Goal: Task Accomplishment & Management: Use online tool/utility

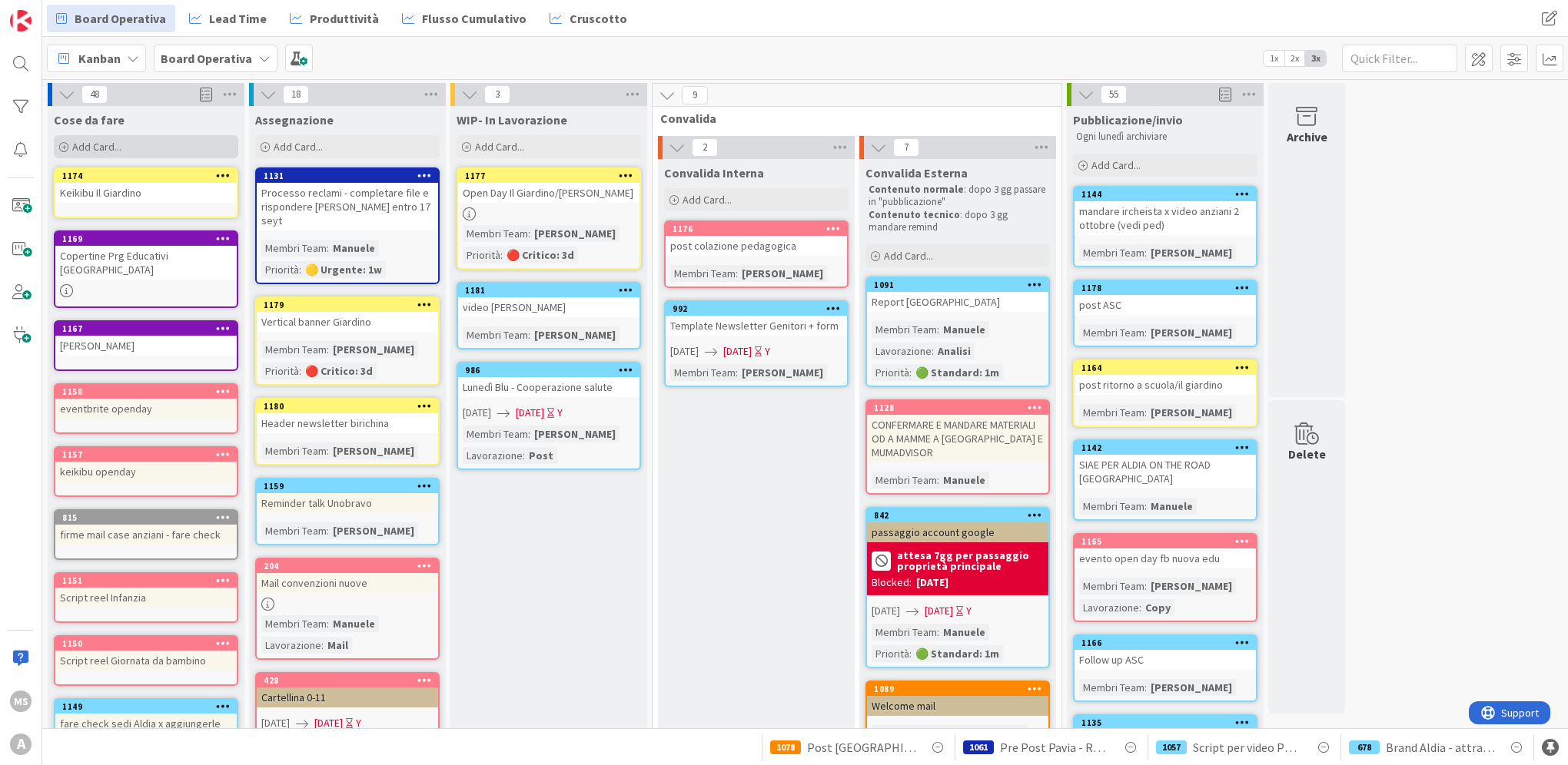
click at [144, 141] on div "Add Card..." at bounding box center [146, 147] width 185 height 23
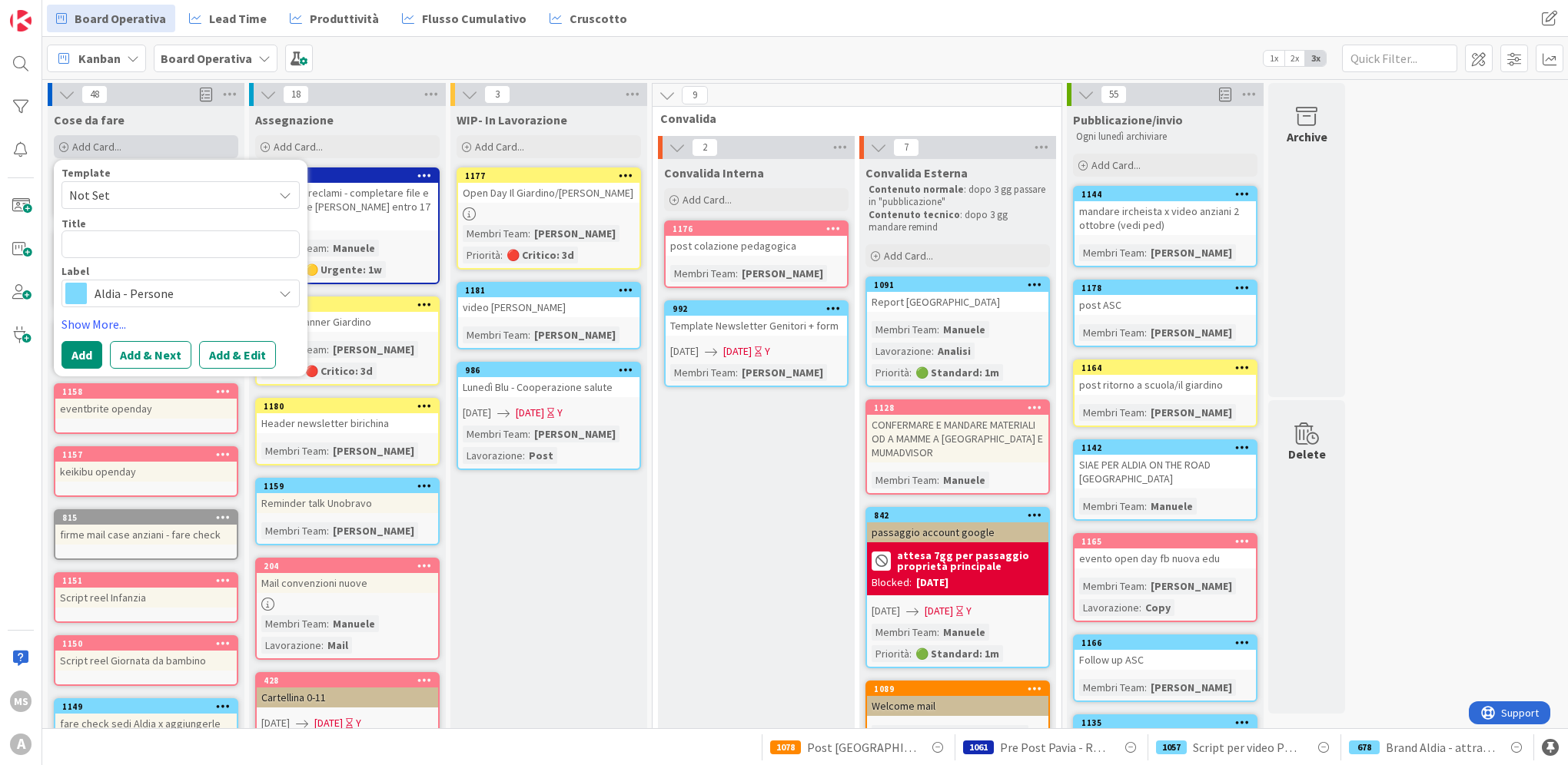
type textarea "x"
type textarea "O"
type textarea "x"
type textarea "Op"
type textarea "x"
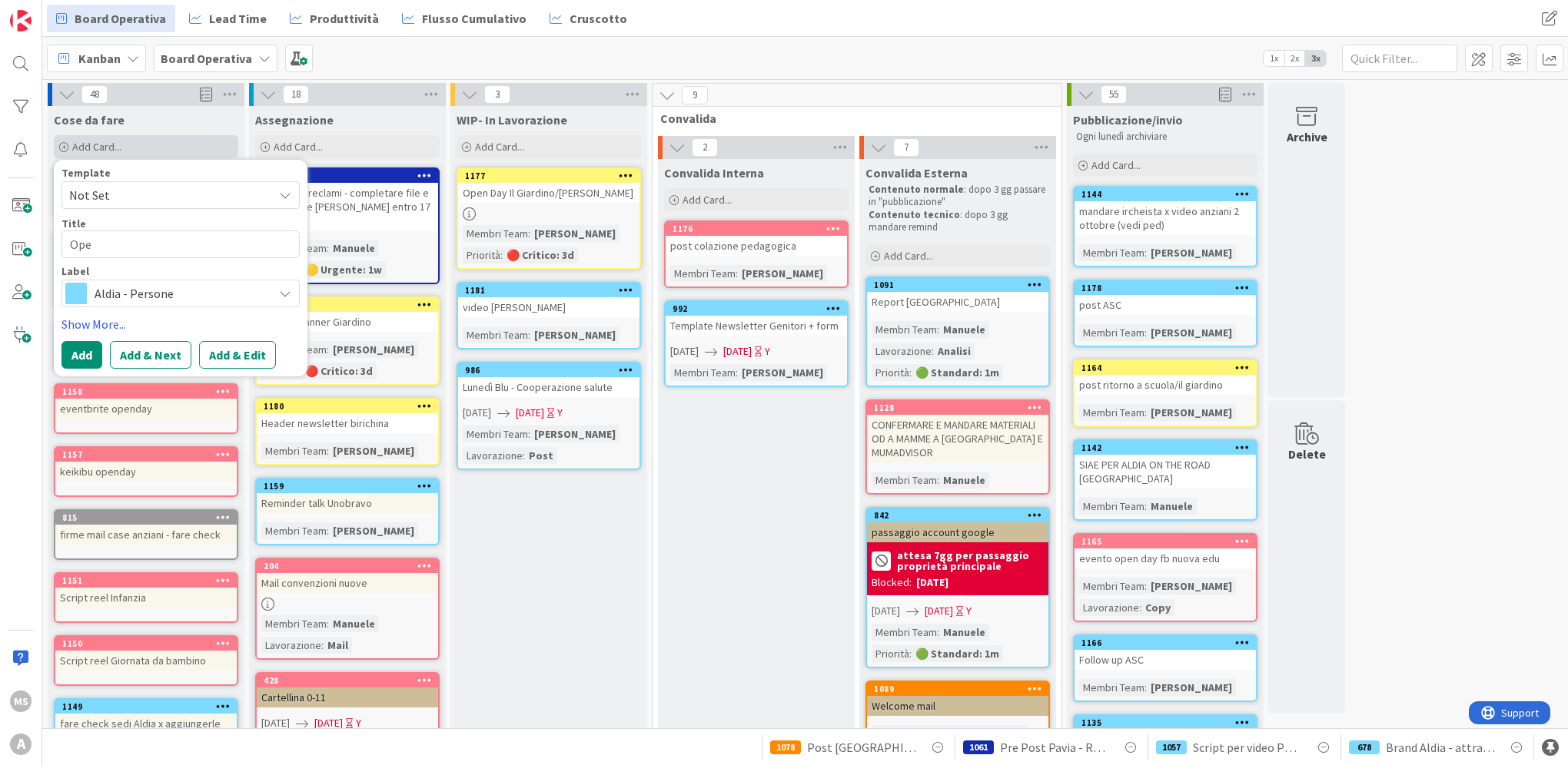
type textarea "Opem"
type textarea "x"
type textarea "Opemn"
type textarea "x"
type textarea "Opem"
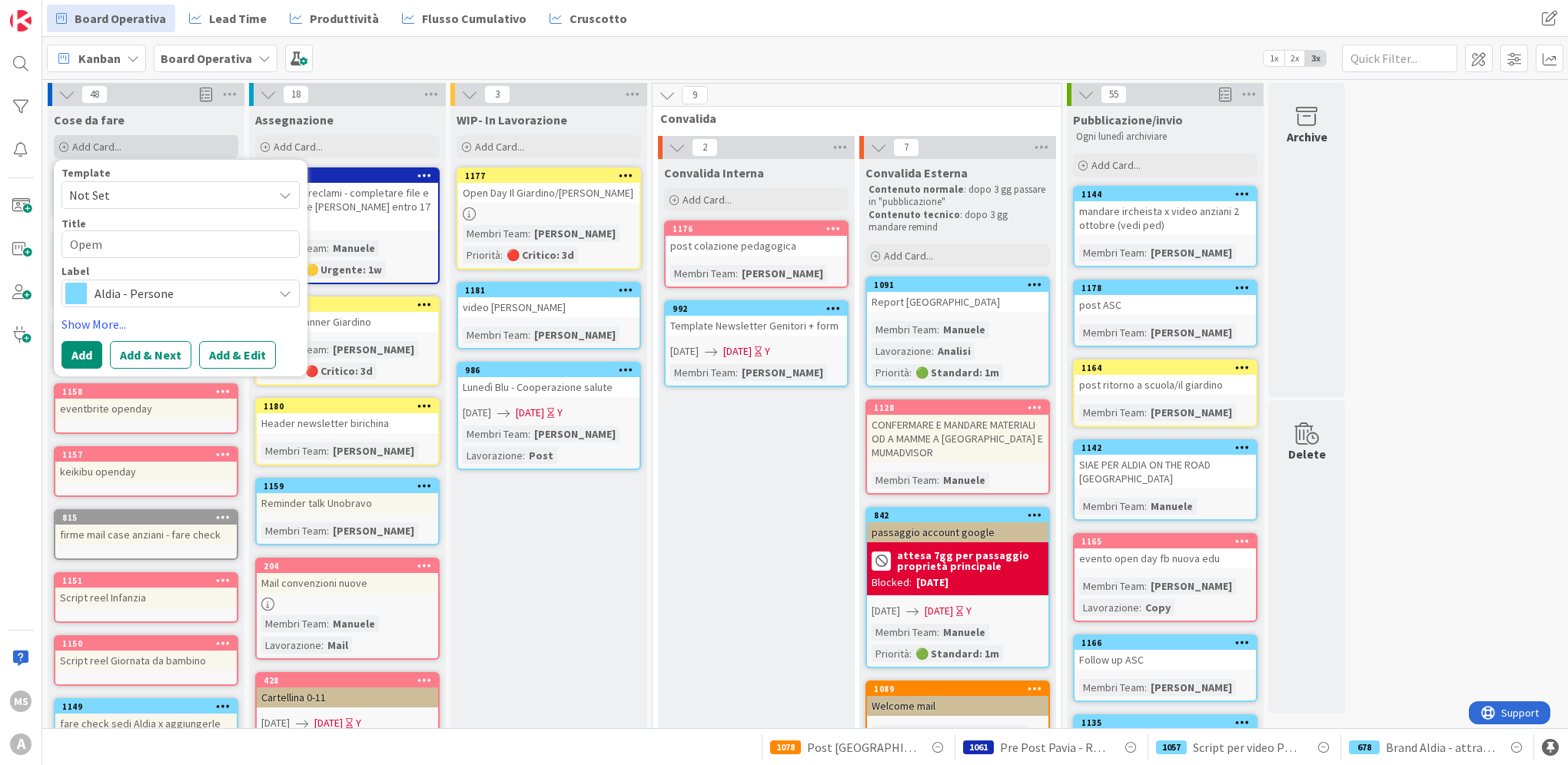
type textarea "x"
type textarea "Ope"
type textarea "x"
type textarea "Open"
type textarea "x"
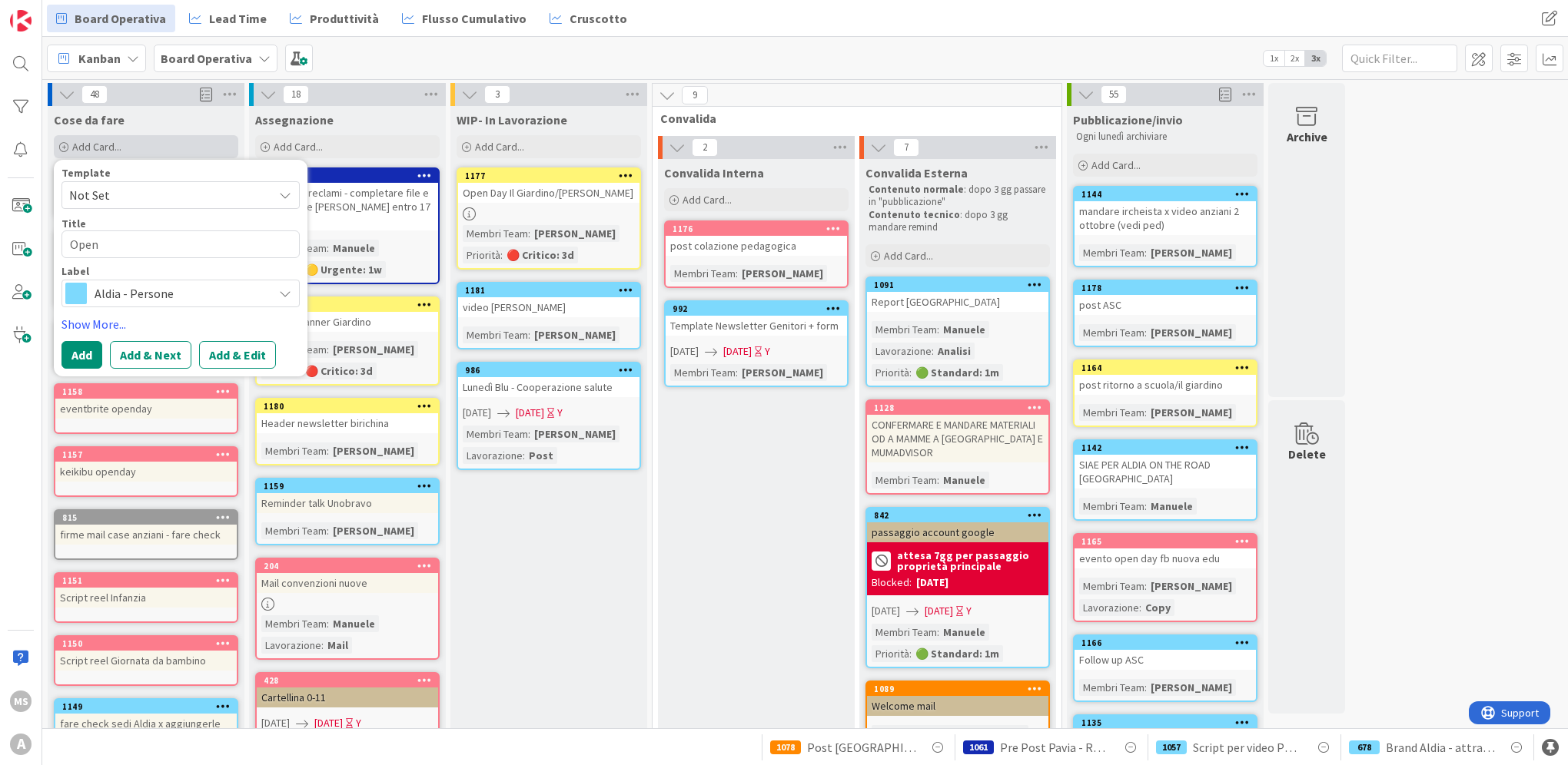
type textarea "Open"
type textarea "x"
type textarea "Open D"
type textarea "x"
type textarea "Open Da"
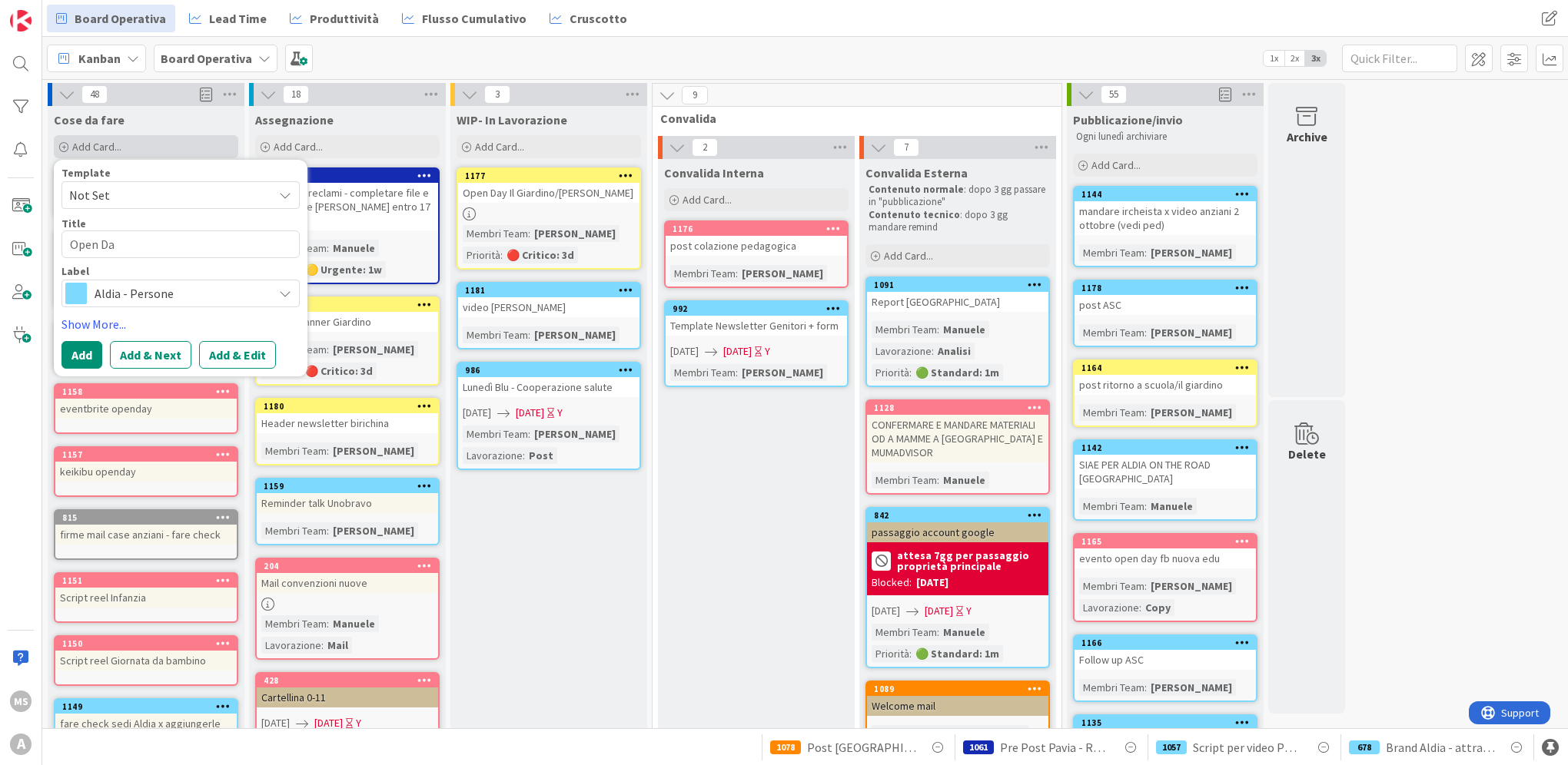
type textarea "x"
type textarea "Open Day"
type textarea "x"
type textarea "Open Day"
type textarea "x"
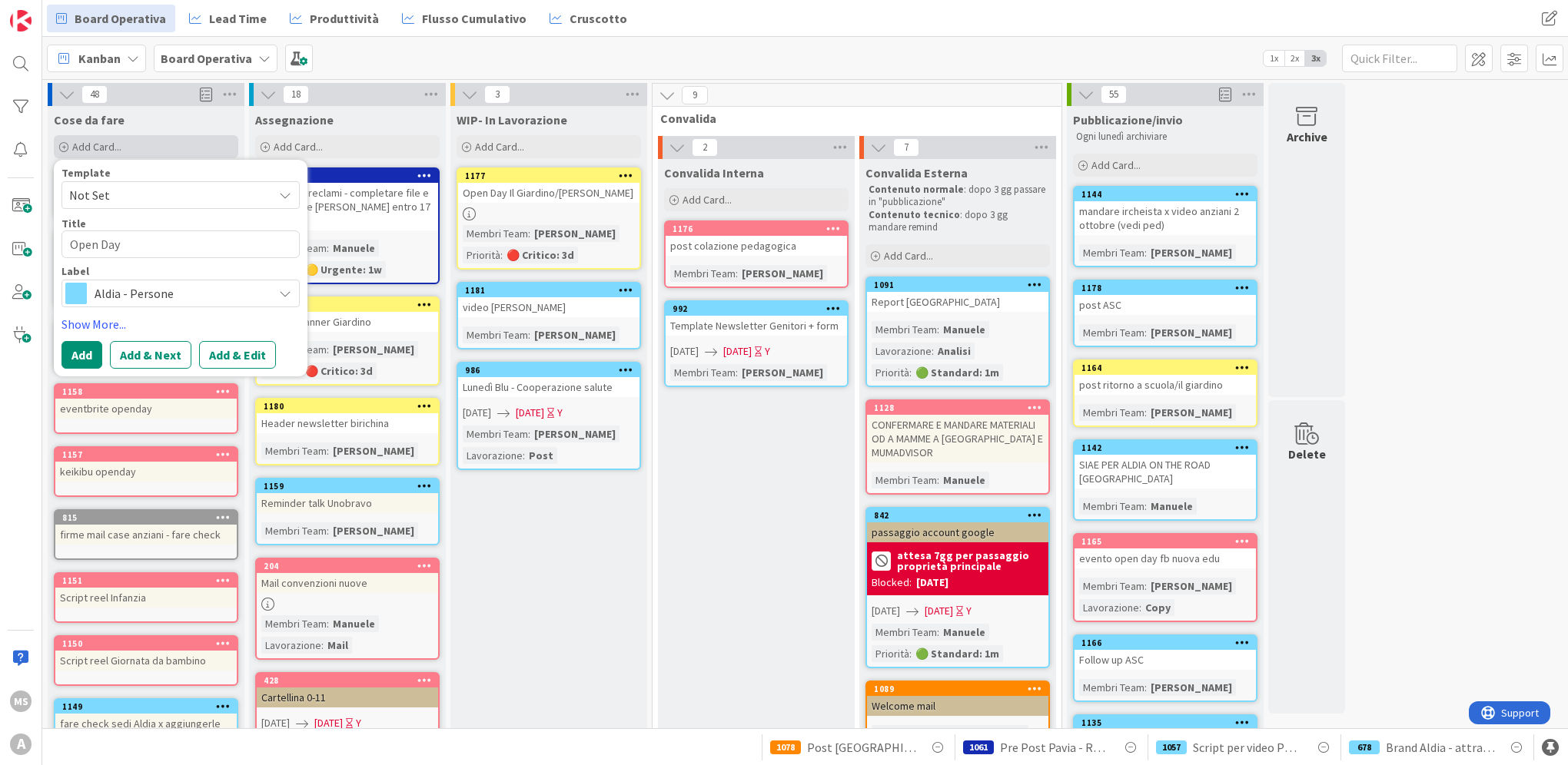
type textarea "Open Day V"
type textarea "x"
type textarea "Open Day Vo"
type textarea "x"
type textarea "Open Day Vì"
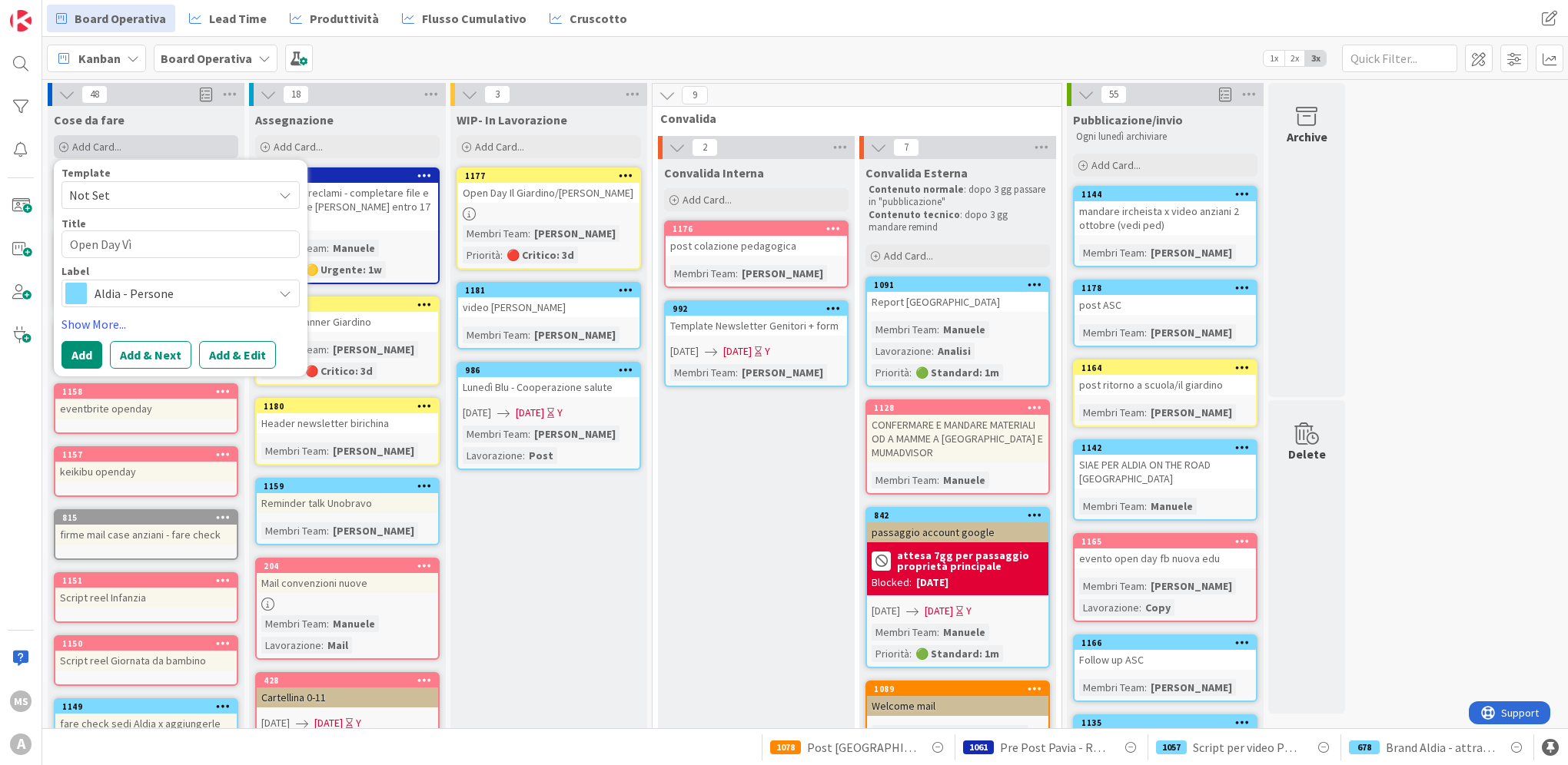
type textarea "x"
type textarea "Open Day V"
type textarea "x"
type textarea "Open Day"
type textarea "x"
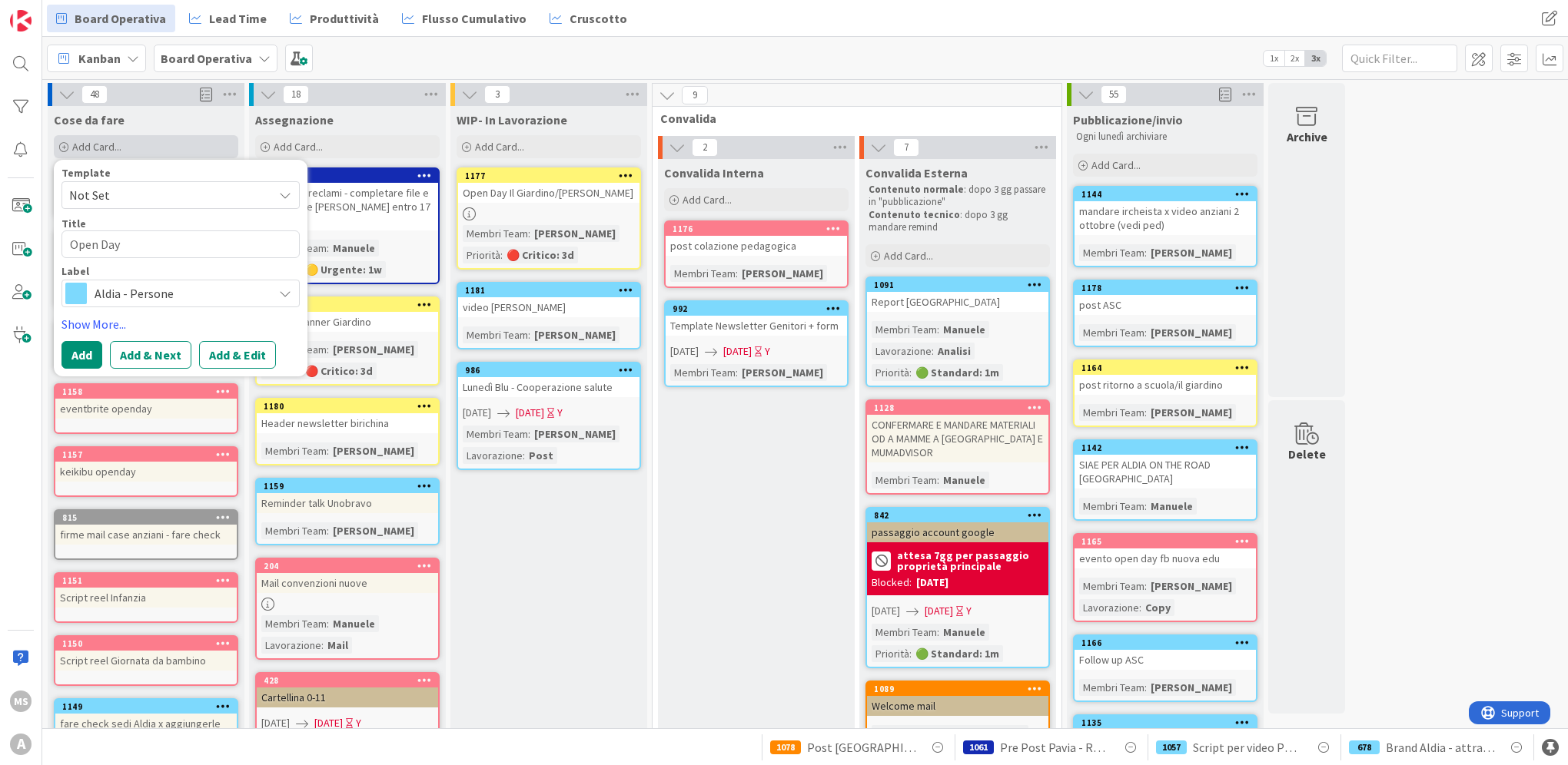
type textarea "Open Day B"
type textarea "x"
type textarea "Open Day Bo"
type textarea "x"
type textarea "Open Day Bol"
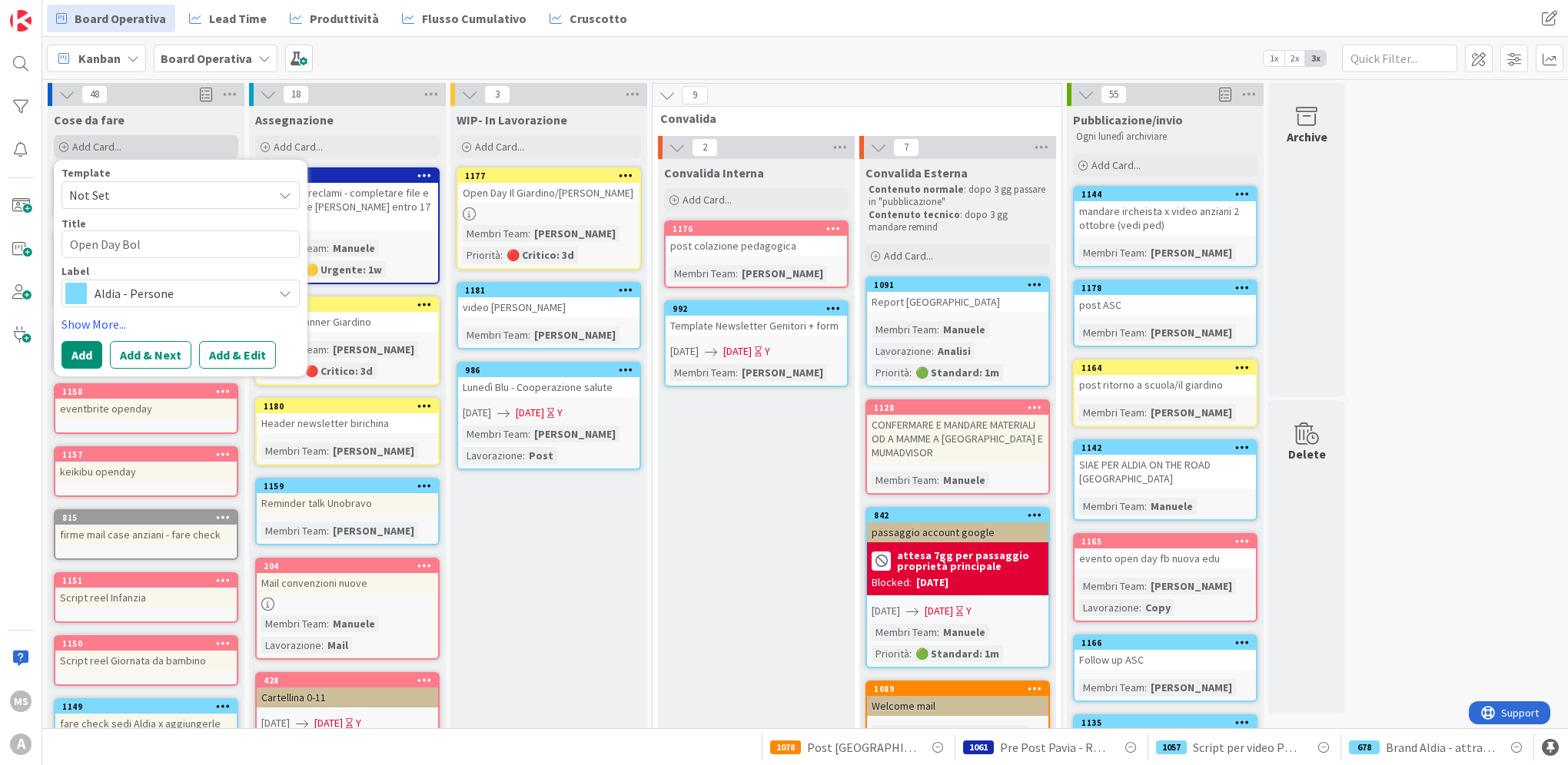
type textarea "x"
type textarea "Open Day Bolo"
type textarea "x"
type textarea "Open Day Boloc"
type textarea "x"
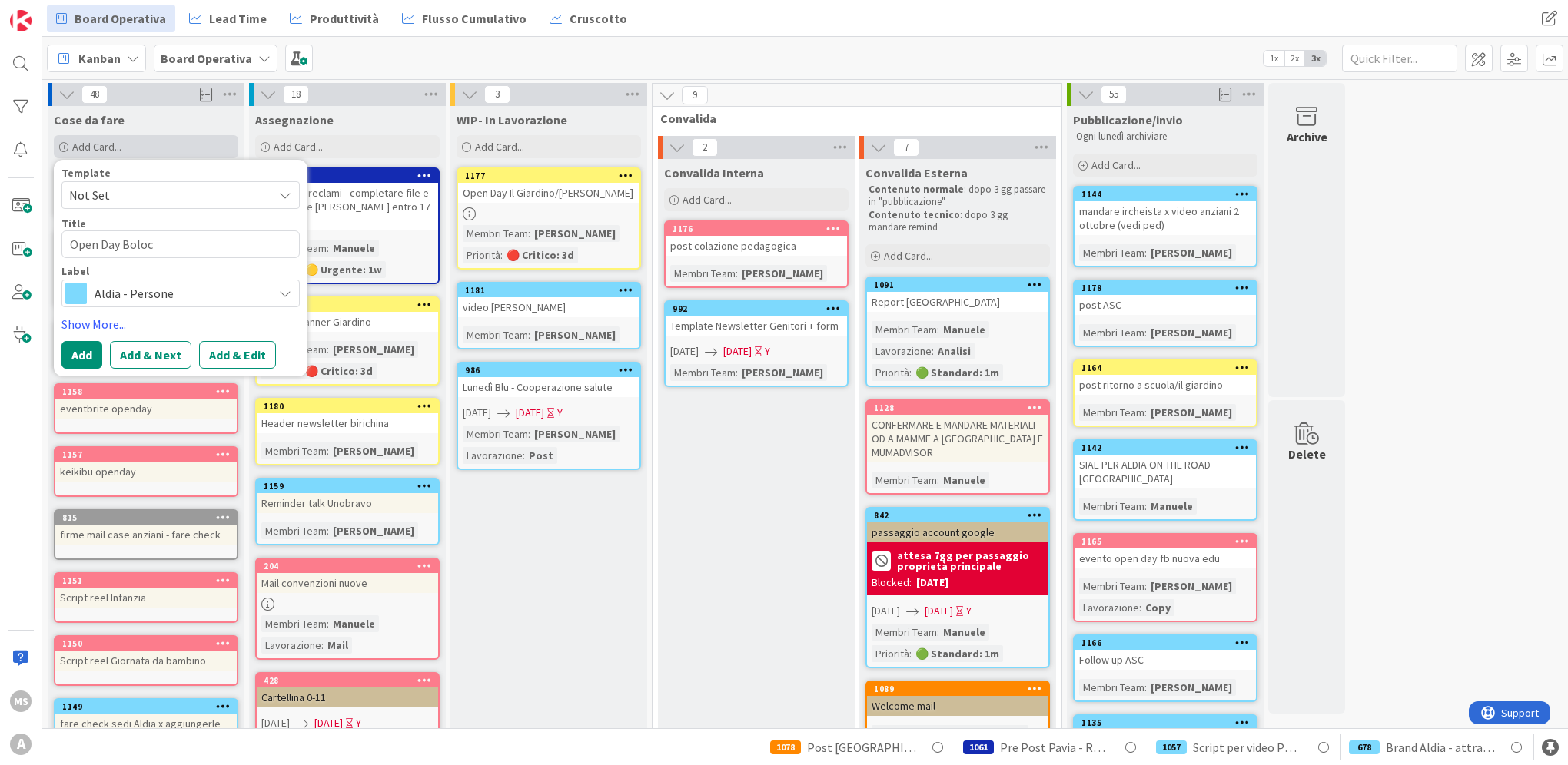
type textarea "Open Day Boloca"
type textarea "x"
type textarea "Open Day Bolocan"
click at [203, 295] on span "Aldia - Persone" at bounding box center [180, 293] width 171 height 22
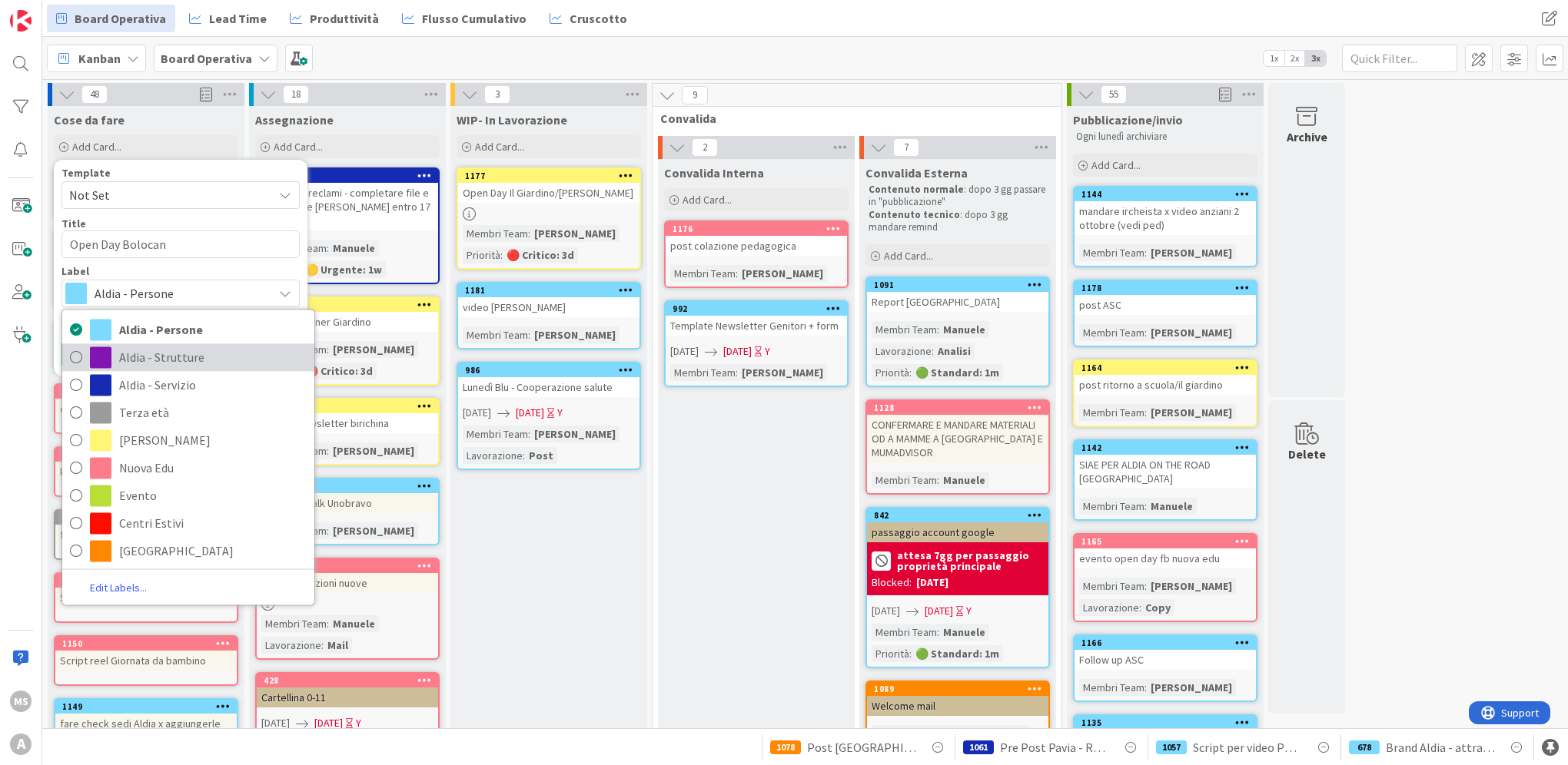
click at [188, 353] on span "Aldia - Strutture" at bounding box center [213, 357] width 188 height 23
type textarea "x"
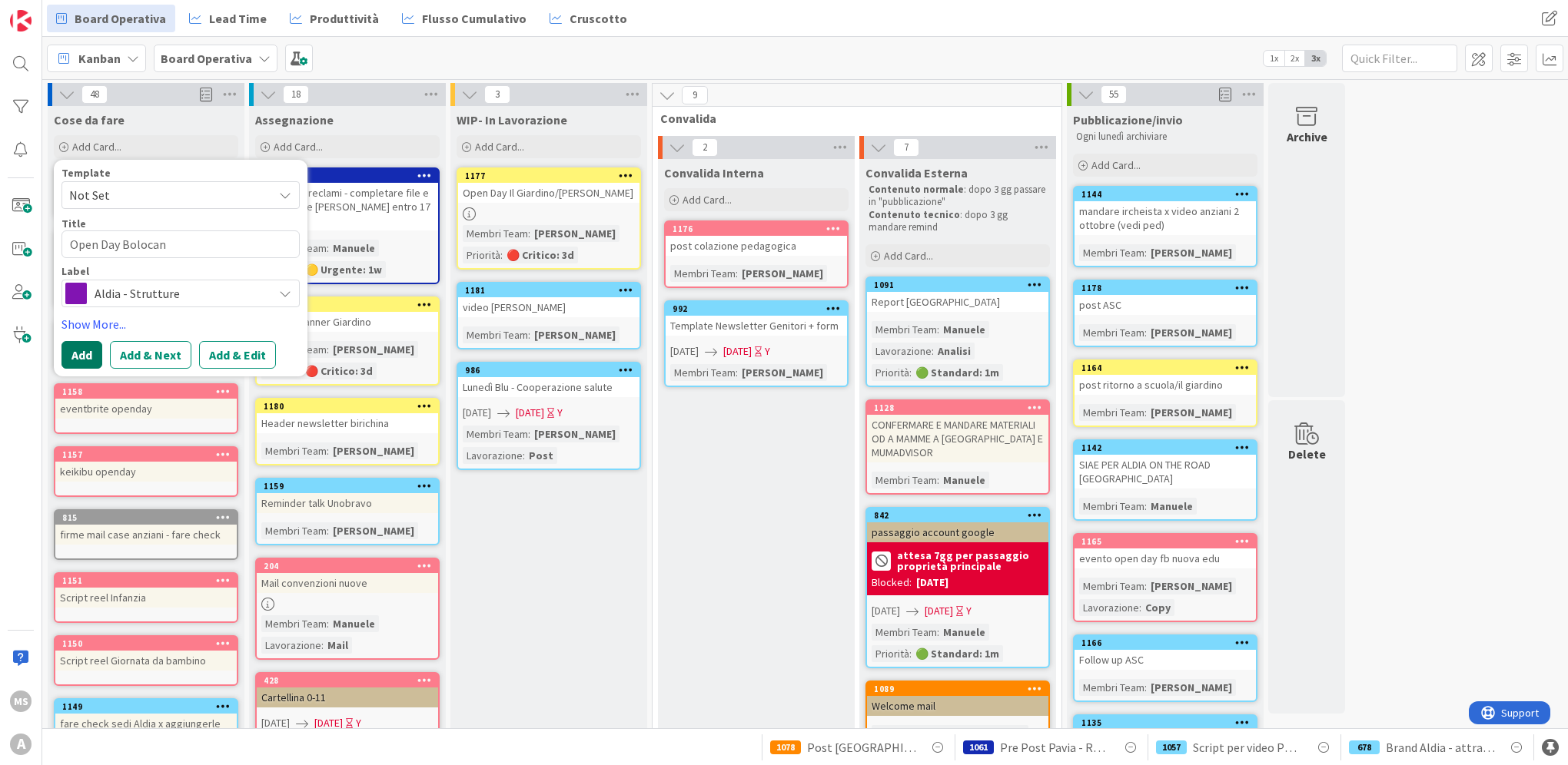
click at [86, 344] on button "Add" at bounding box center [82, 355] width 41 height 27
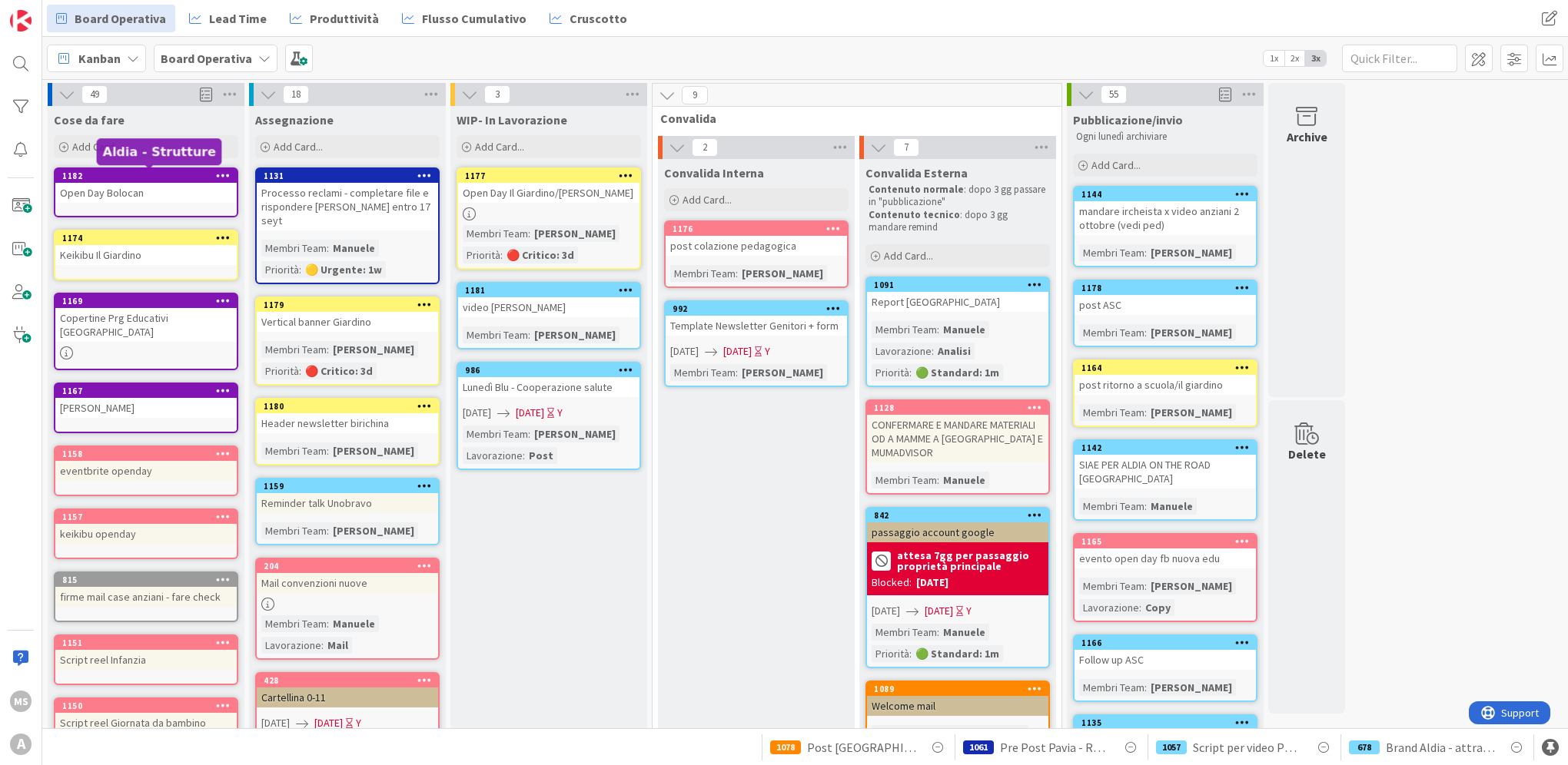
click at [123, 171] on div "1182" at bounding box center [150, 175] width 174 height 10
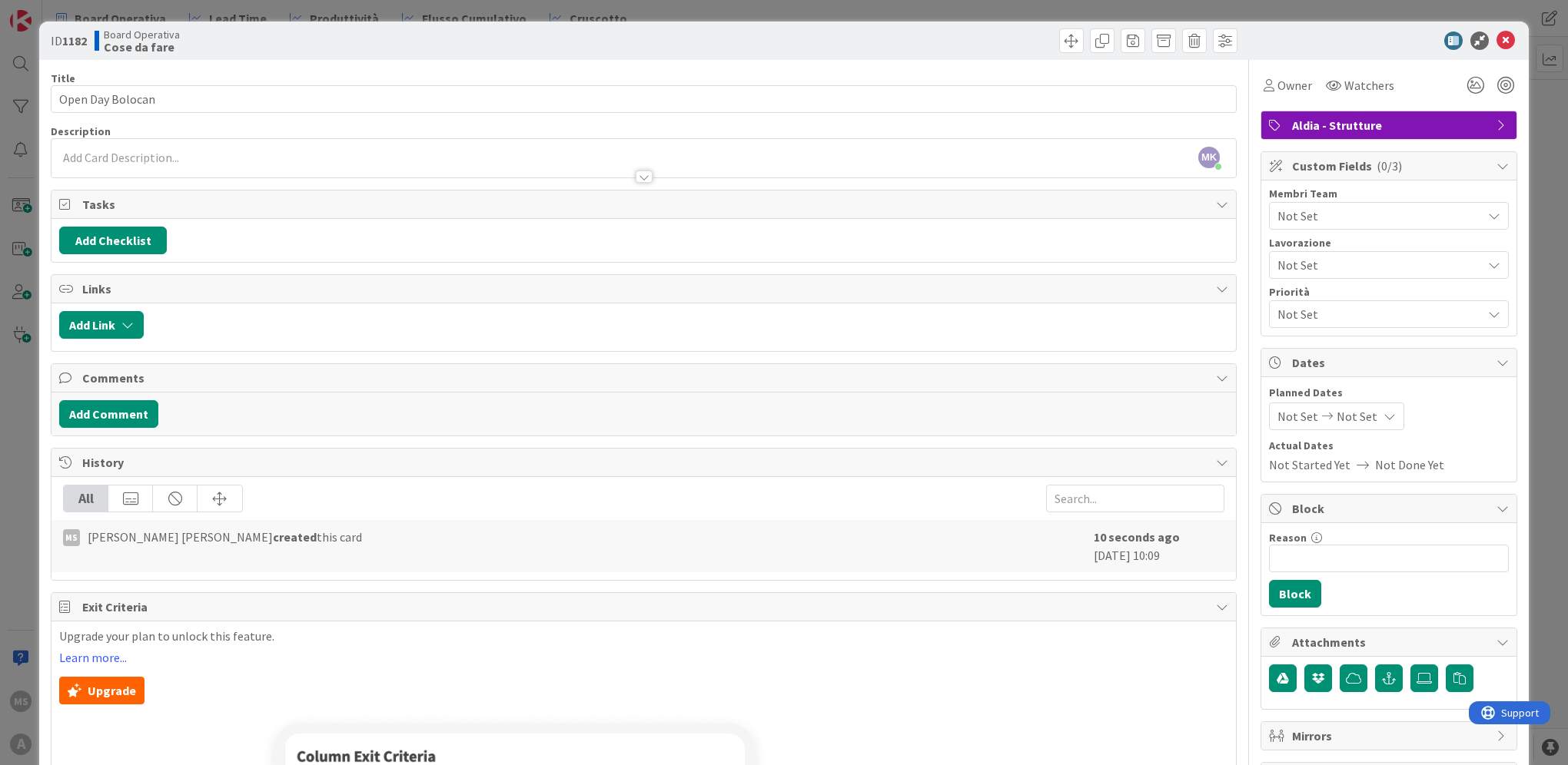
click at [133, 158] on div "[PERSON_NAME] Koici [PERSON_NAME] just joined" at bounding box center [643, 158] width 1184 height 39
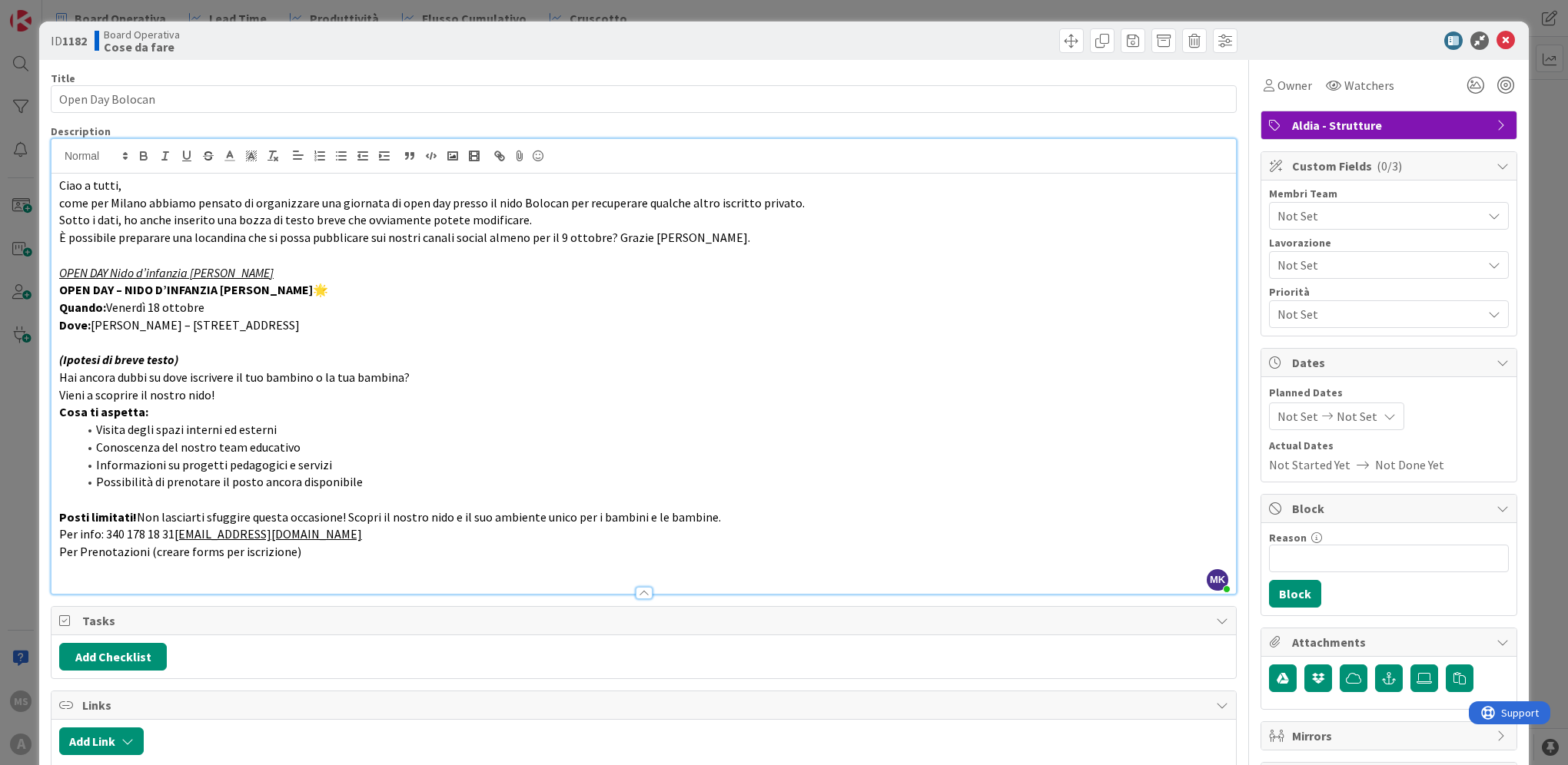
click at [1303, 258] on span "Not Set" at bounding box center [1376, 264] width 197 height 22
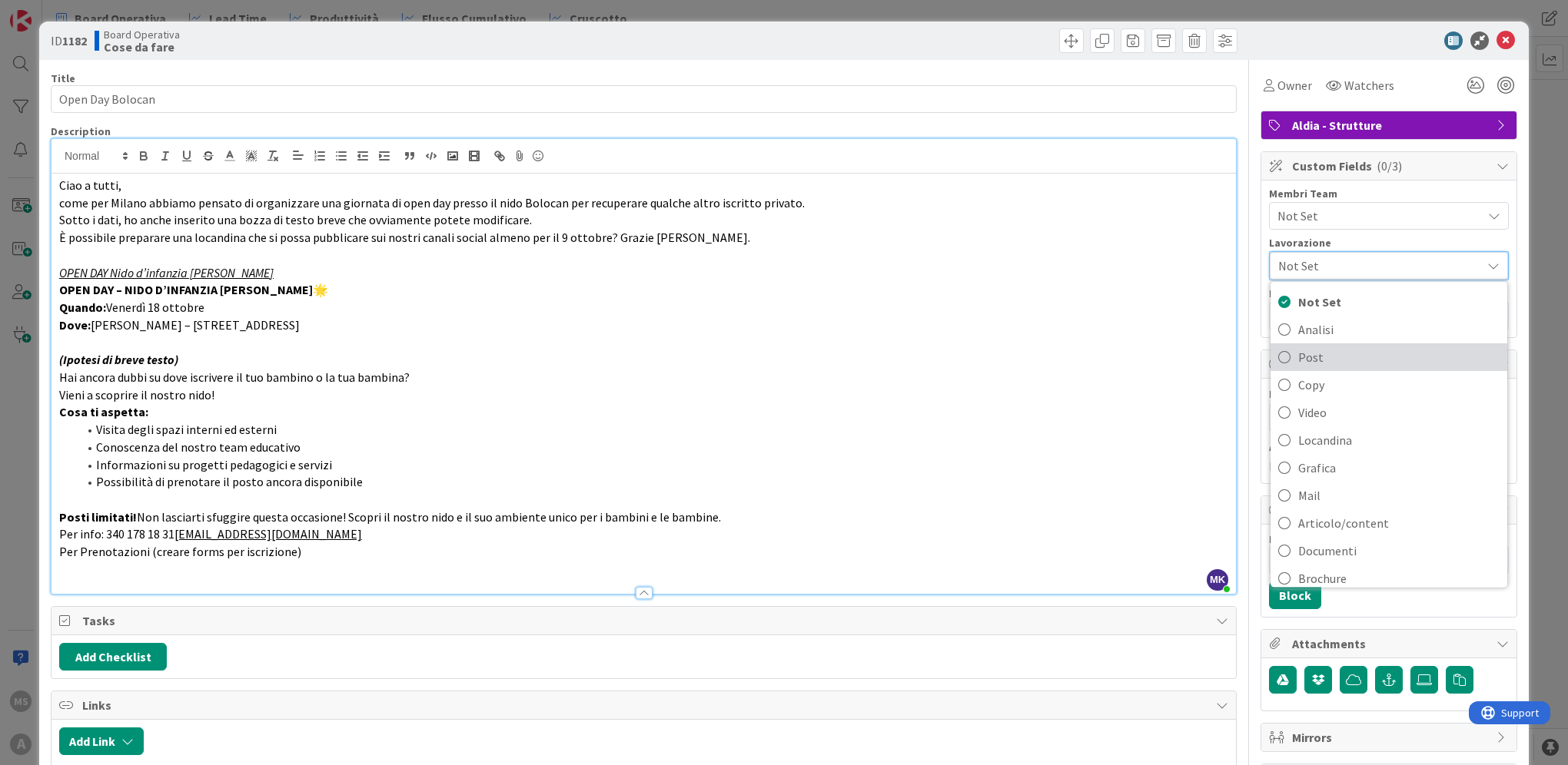
click at [1298, 355] on span "Post" at bounding box center [1398, 357] width 201 height 23
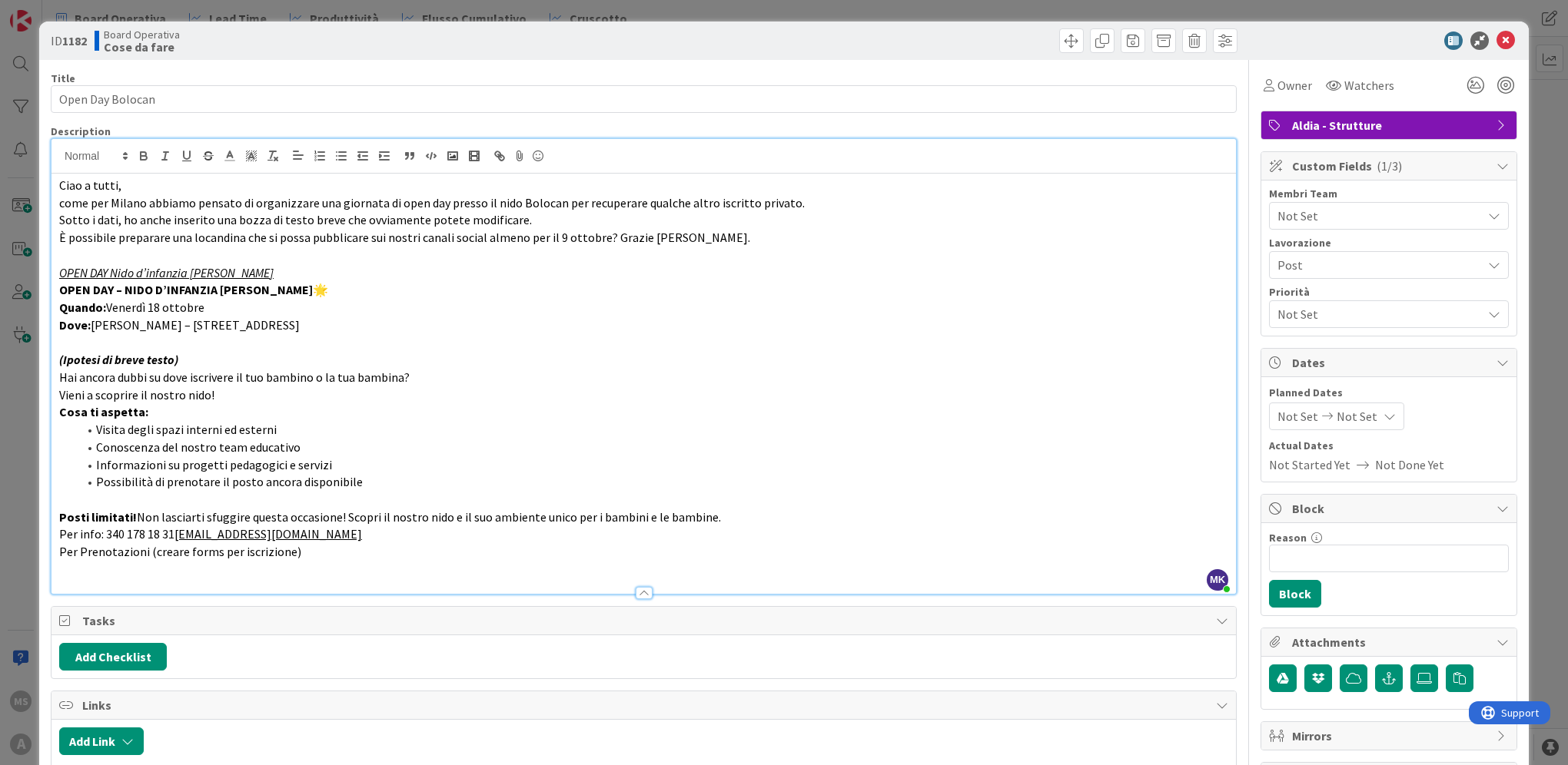
click at [1340, 262] on span "Post" at bounding box center [1376, 264] width 197 height 22
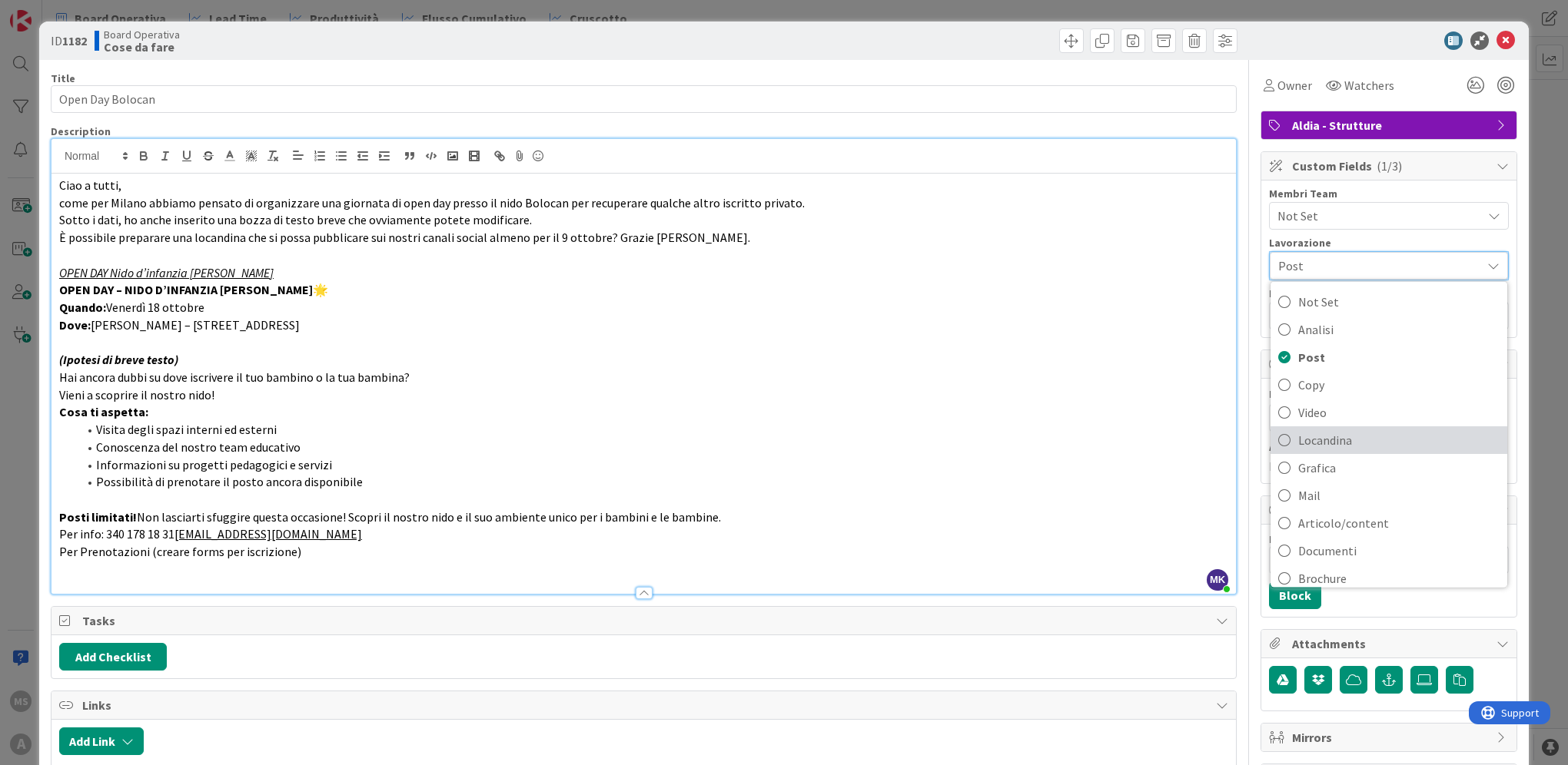
click at [1356, 441] on span "Locandina" at bounding box center [1398, 440] width 201 height 23
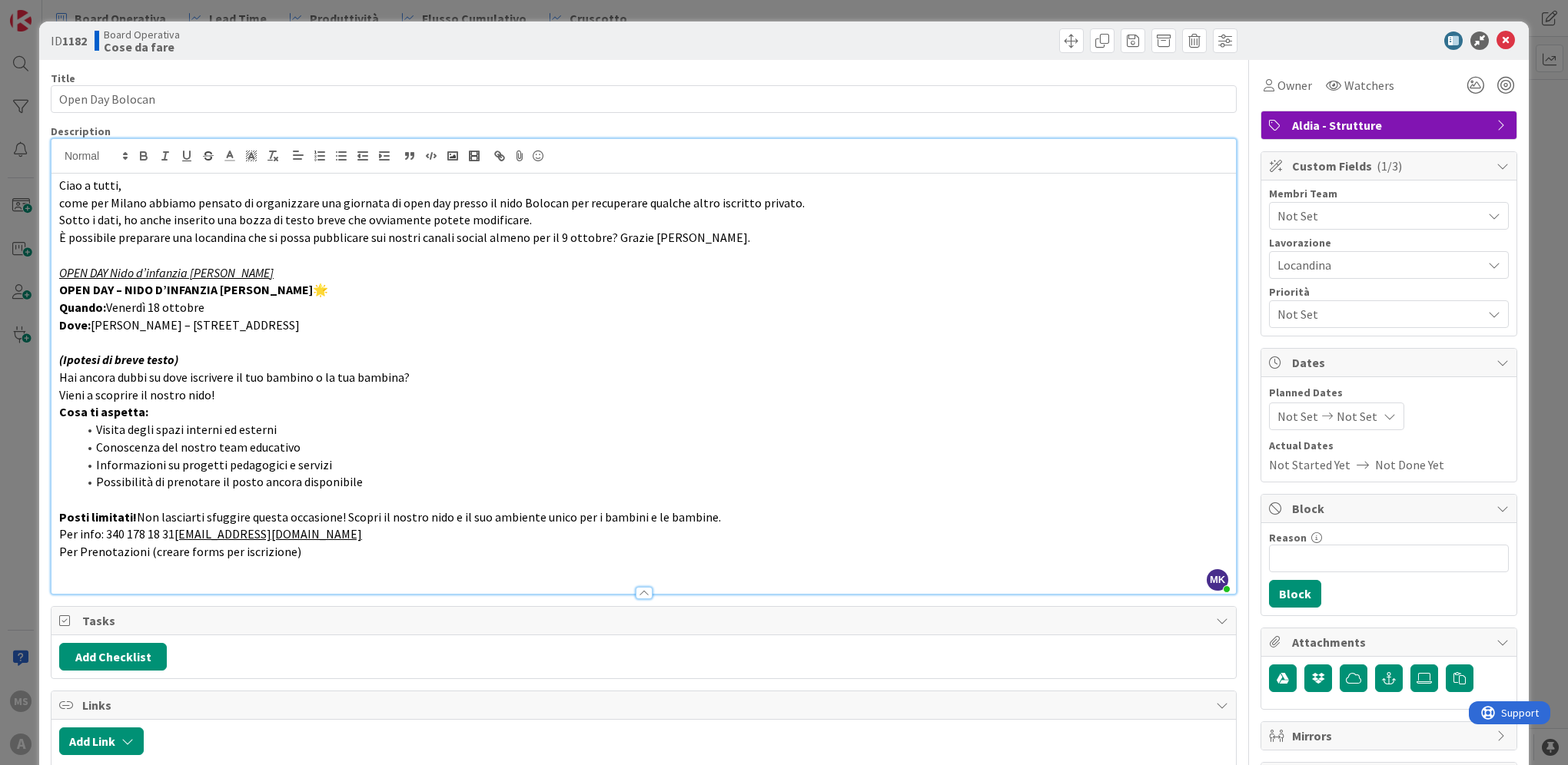
click at [1356, 258] on span "Locandina" at bounding box center [1376, 264] width 197 height 22
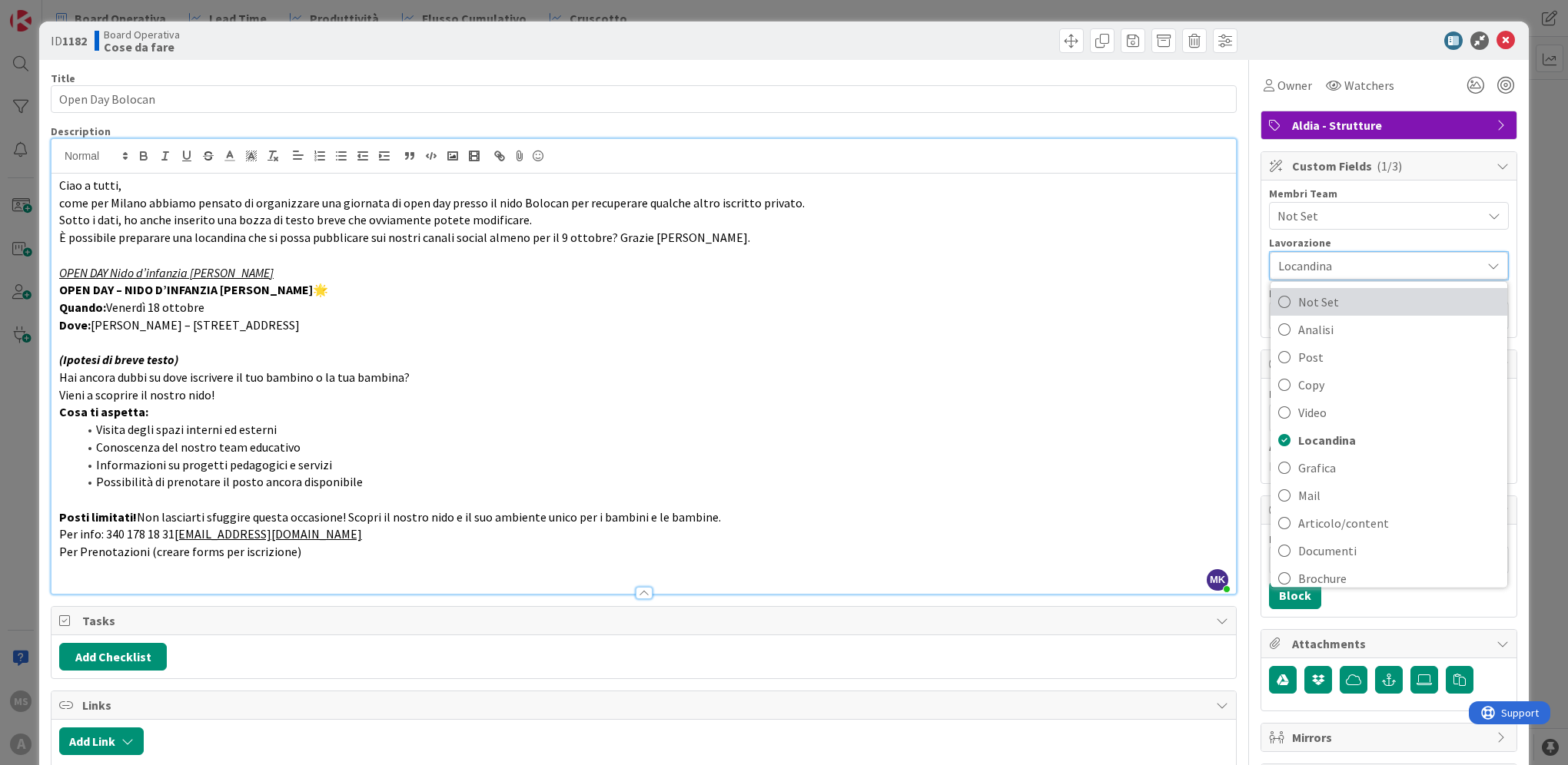
click at [1360, 306] on span "Not Set" at bounding box center [1398, 301] width 201 height 23
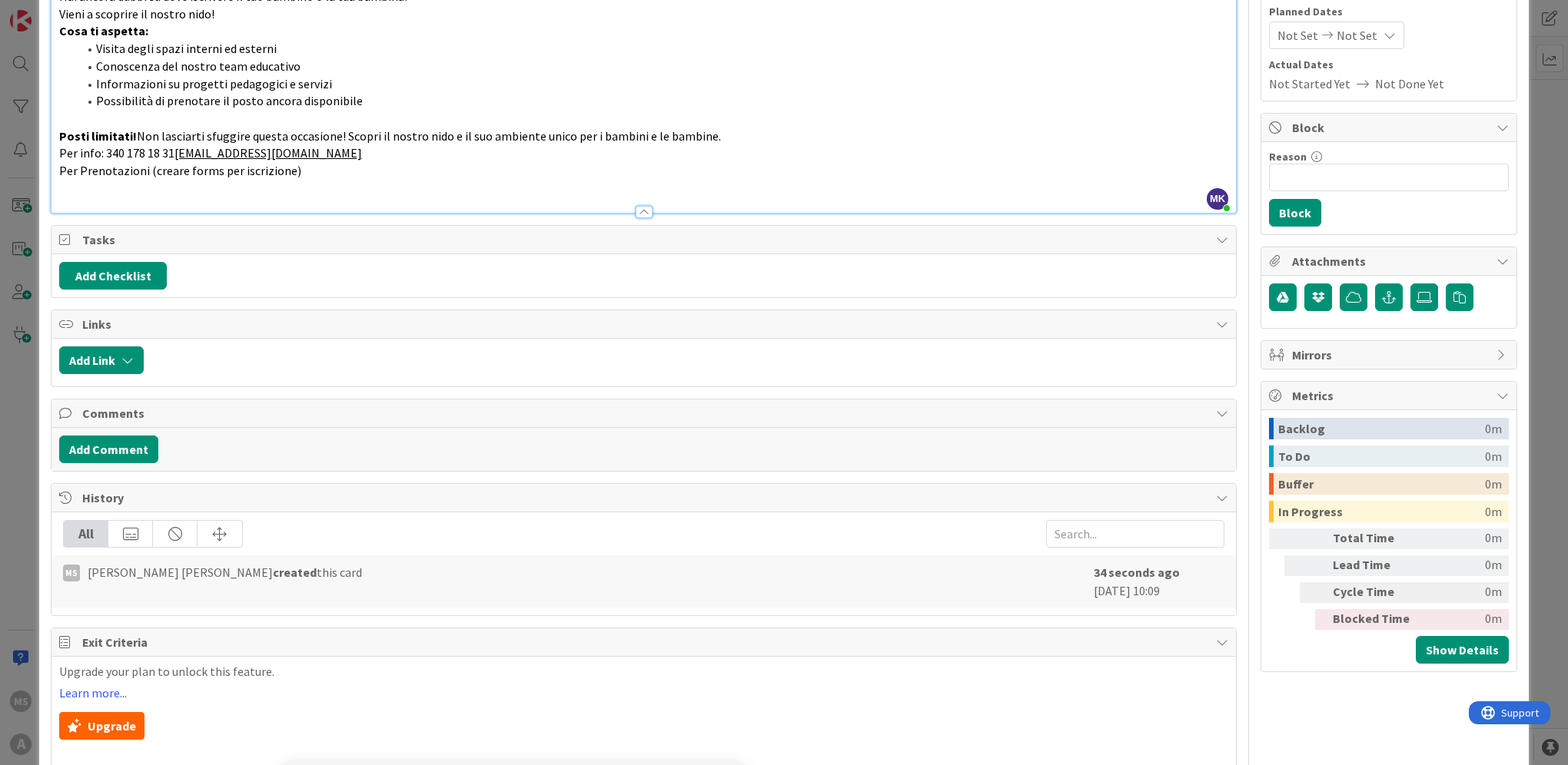
scroll to position [384, 0]
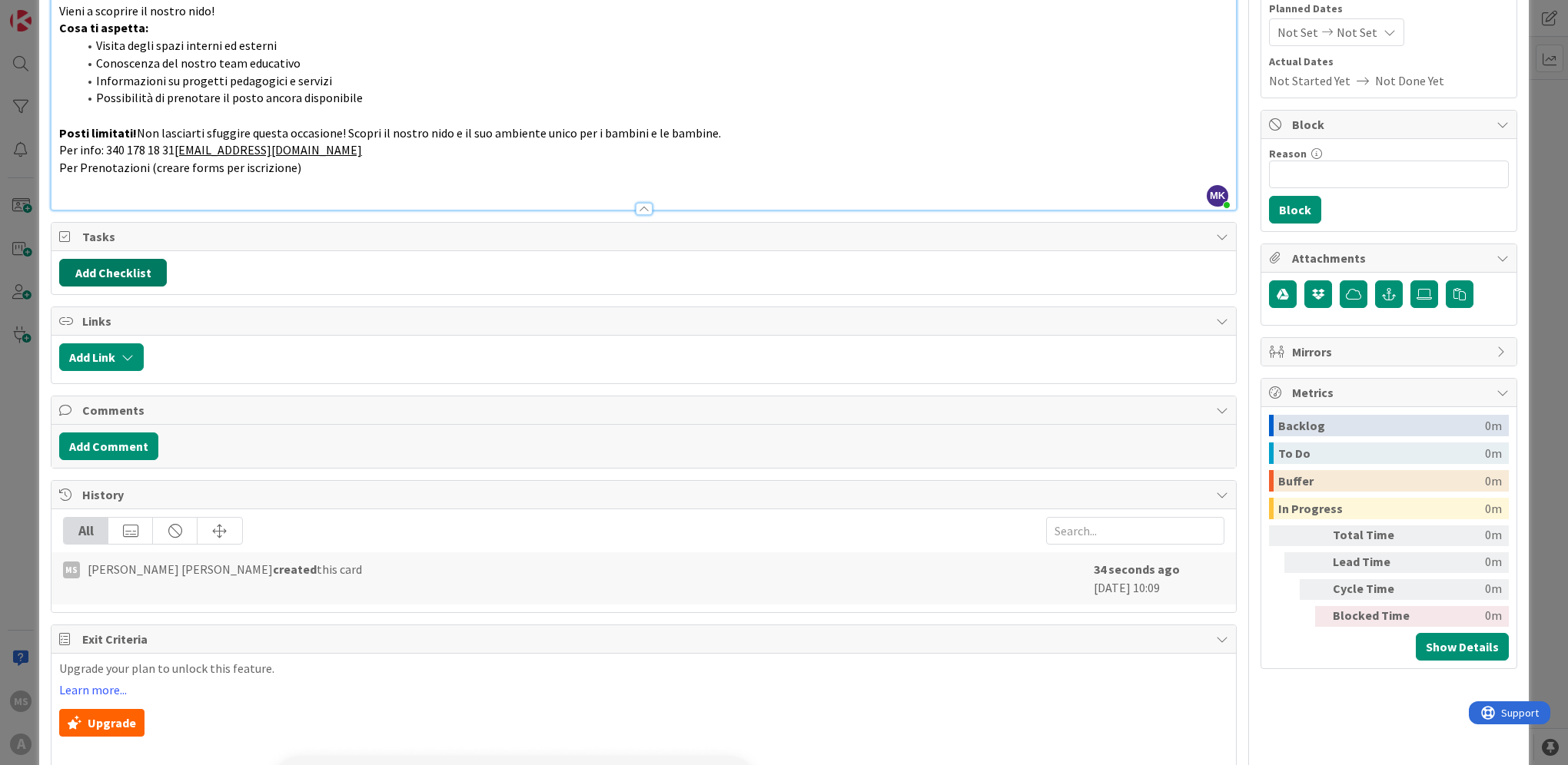
click at [117, 270] on button "Add Checklist" at bounding box center [113, 272] width 108 height 27
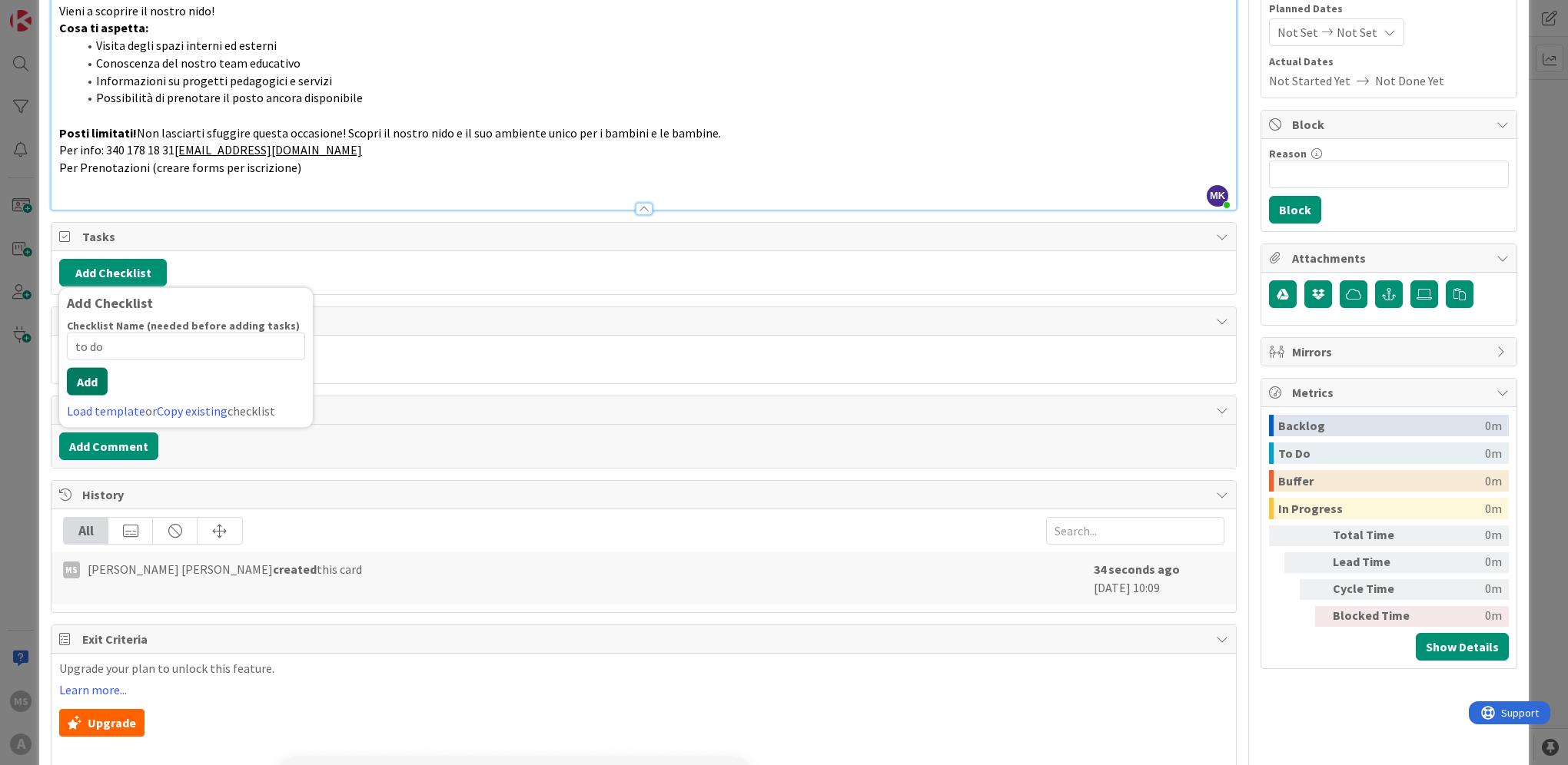
type input "to do"
click at [73, 378] on button "Add" at bounding box center [87, 381] width 41 height 27
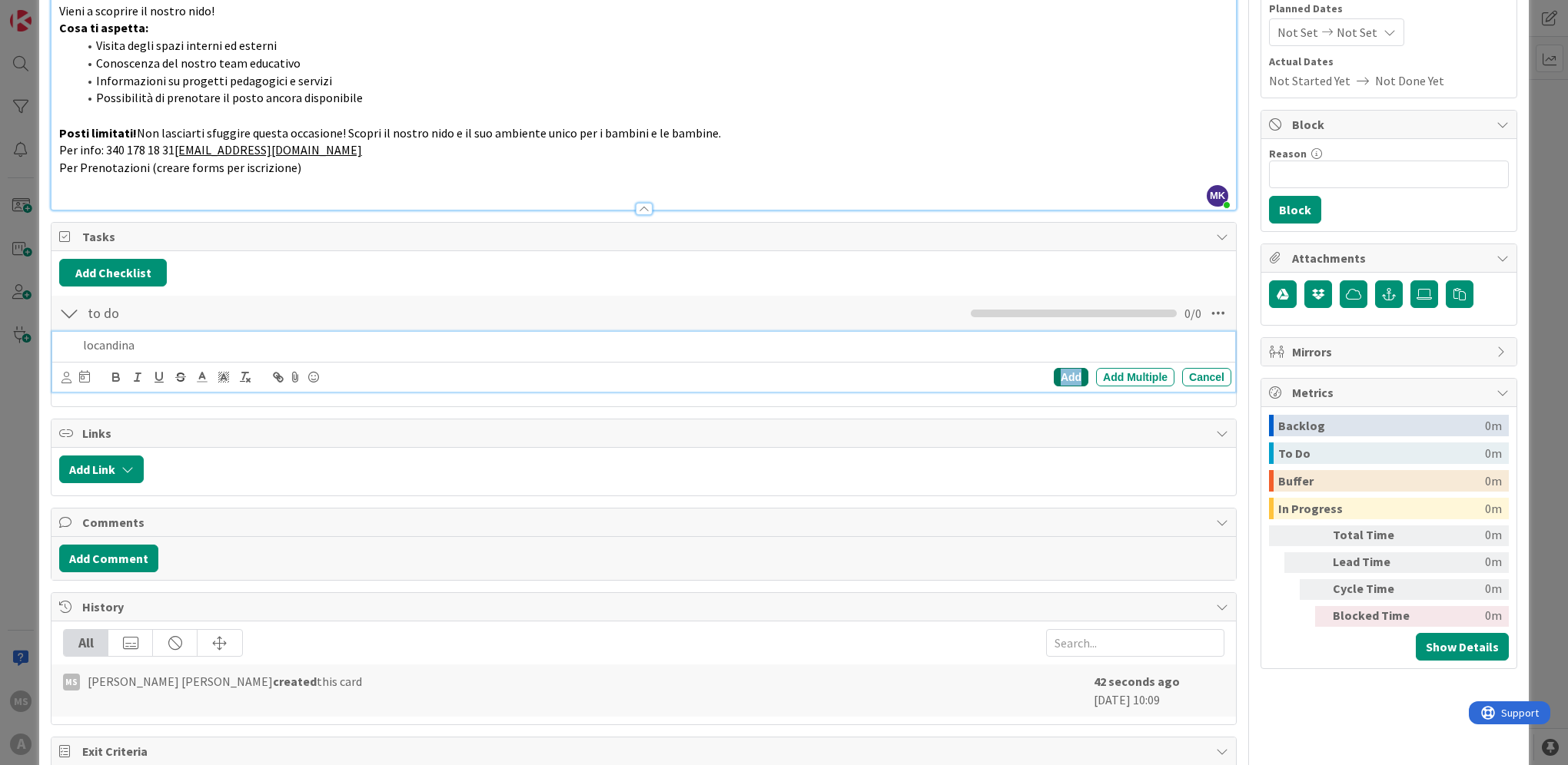
click at [1057, 372] on div "Add" at bounding box center [1070, 376] width 34 height 18
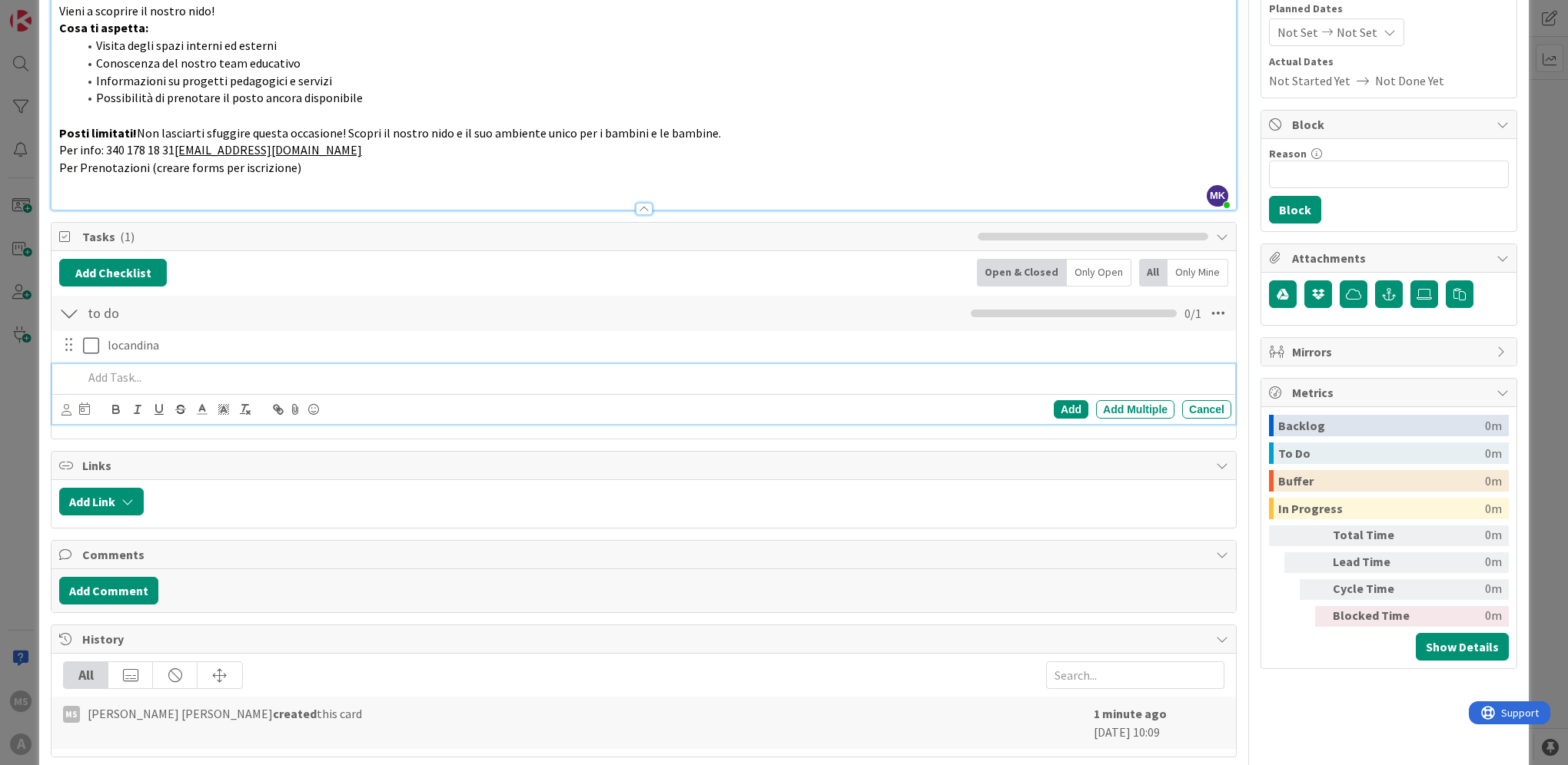
click at [361, 369] on p at bounding box center [654, 377] width 1142 height 18
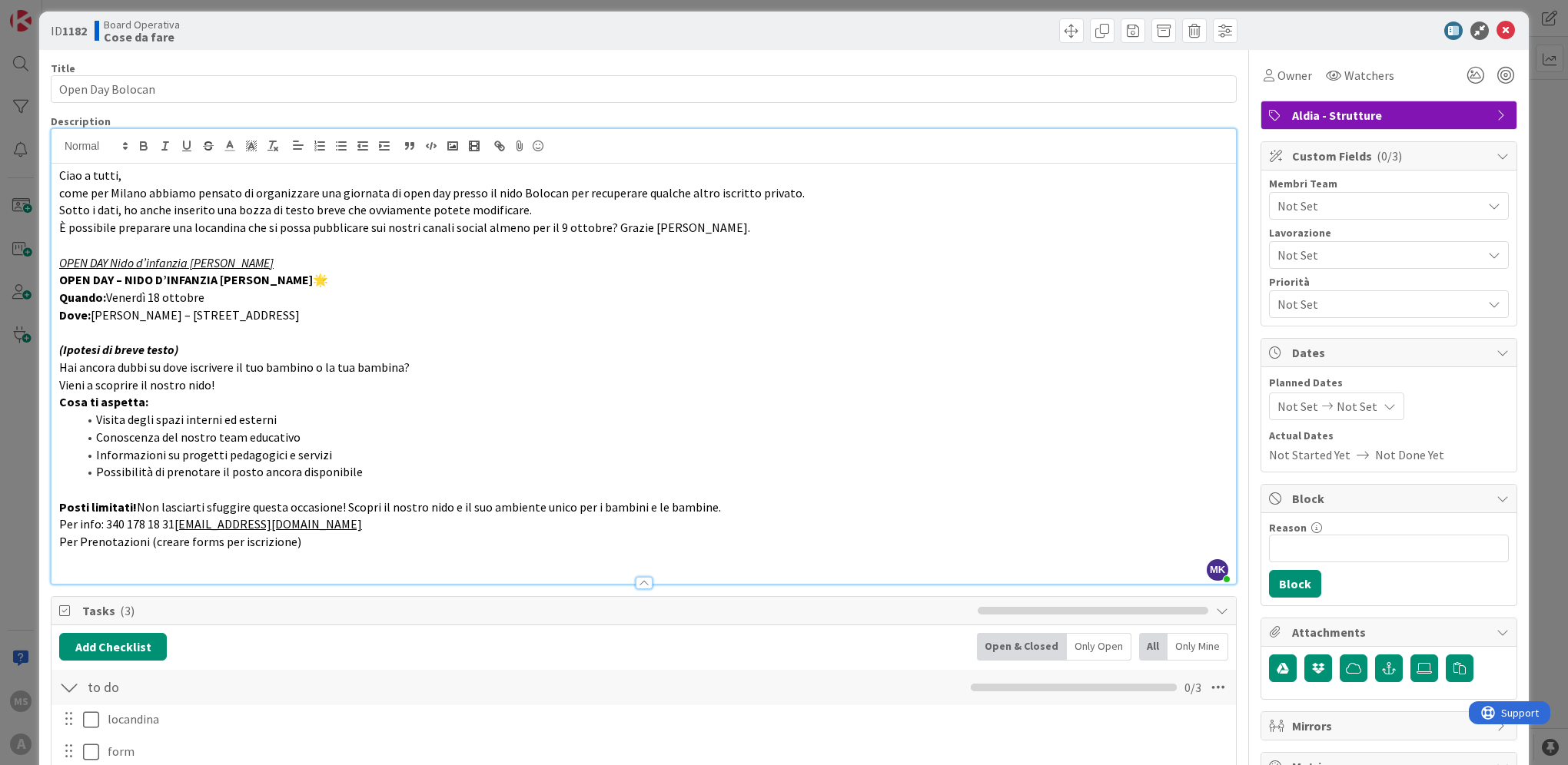
scroll to position [0, 0]
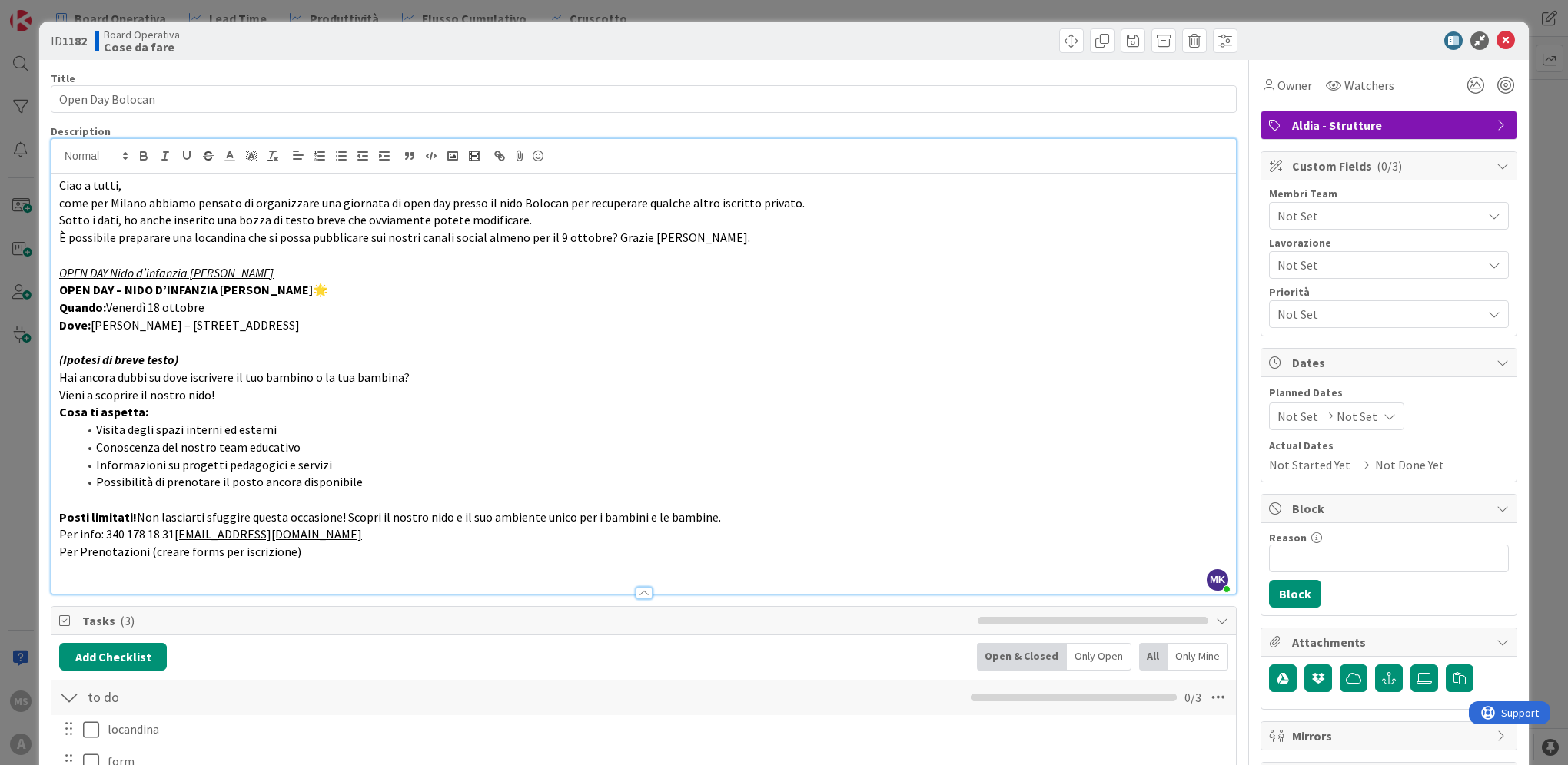
click at [1339, 416] on span "Not Set" at bounding box center [1357, 416] width 41 height 18
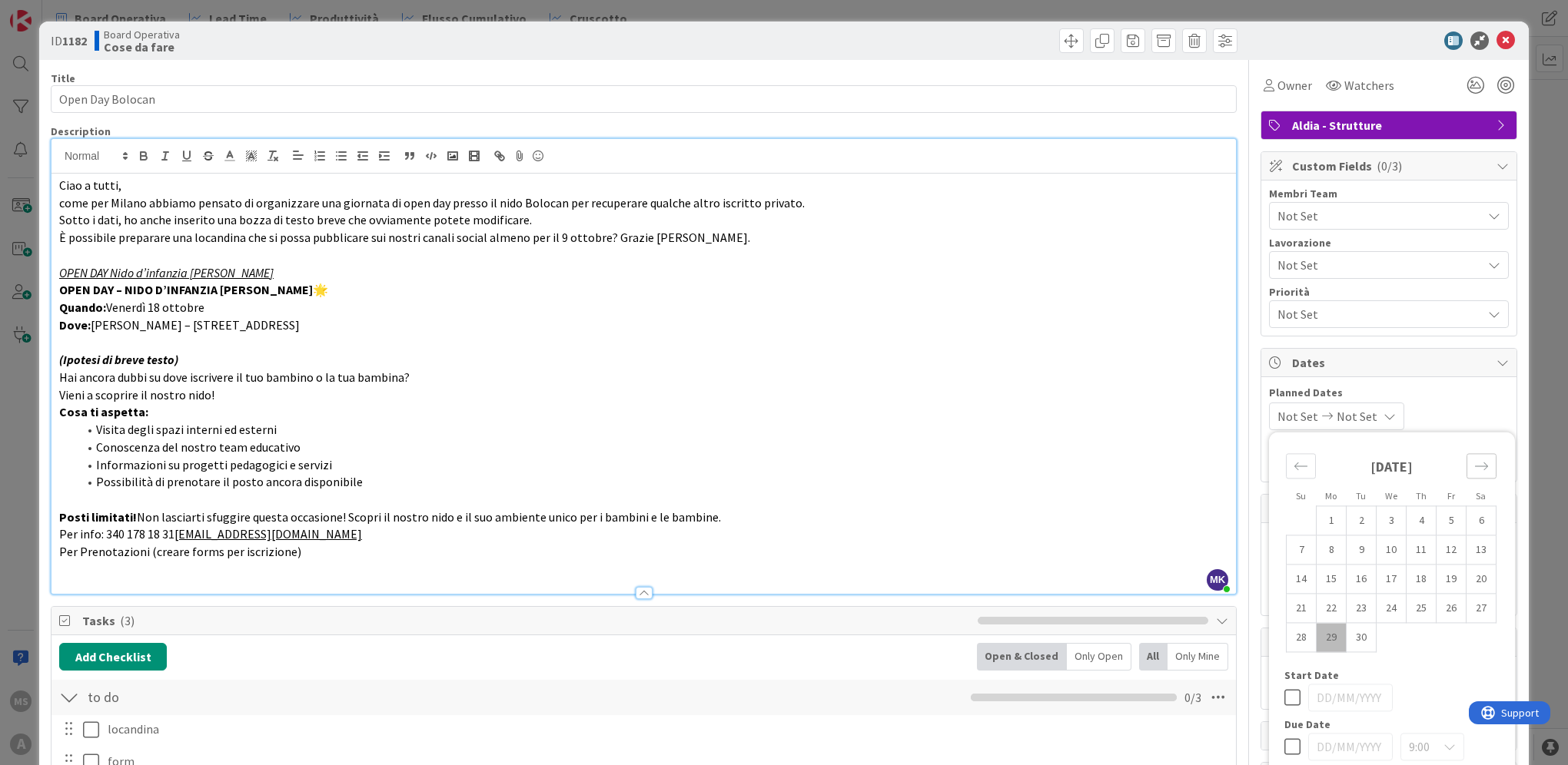
click at [1474, 472] on icon "Move forward to switch to the next month." at bounding box center [1481, 465] width 14 height 14
click at [1411, 548] on td "9" at bounding box center [1422, 550] width 30 height 29
type input "[DATE]"
click at [1449, 408] on div "[DATE] Not Set Su Mo Tu We Th Fr Sa [DATE] 1 2 3 4 5 6 7 8 9 10 11 12 13 14 15 …" at bounding box center [1388, 416] width 240 height 27
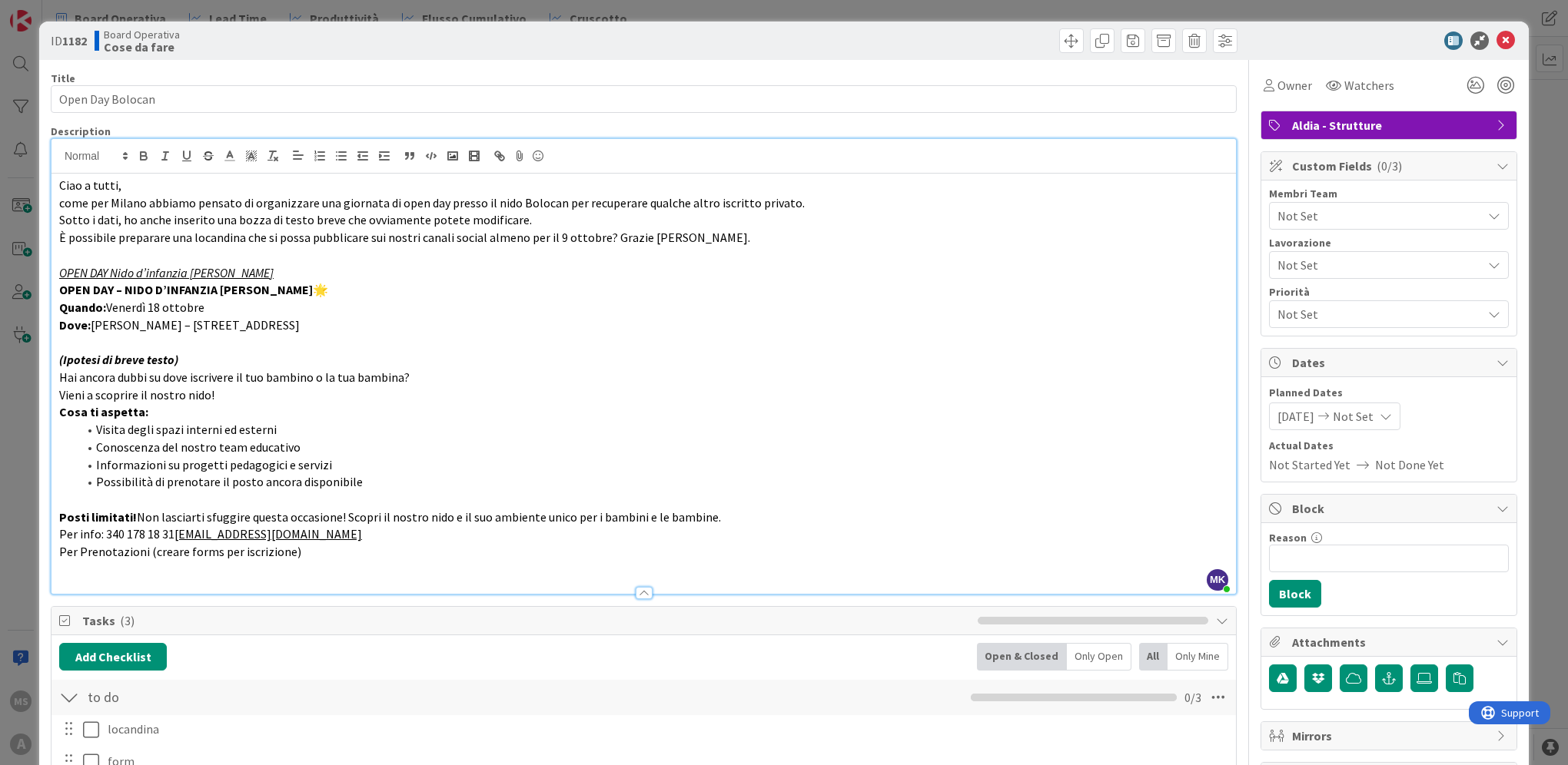
click at [1312, 408] on span "[DATE]" at bounding box center [1295, 416] width 37 height 18
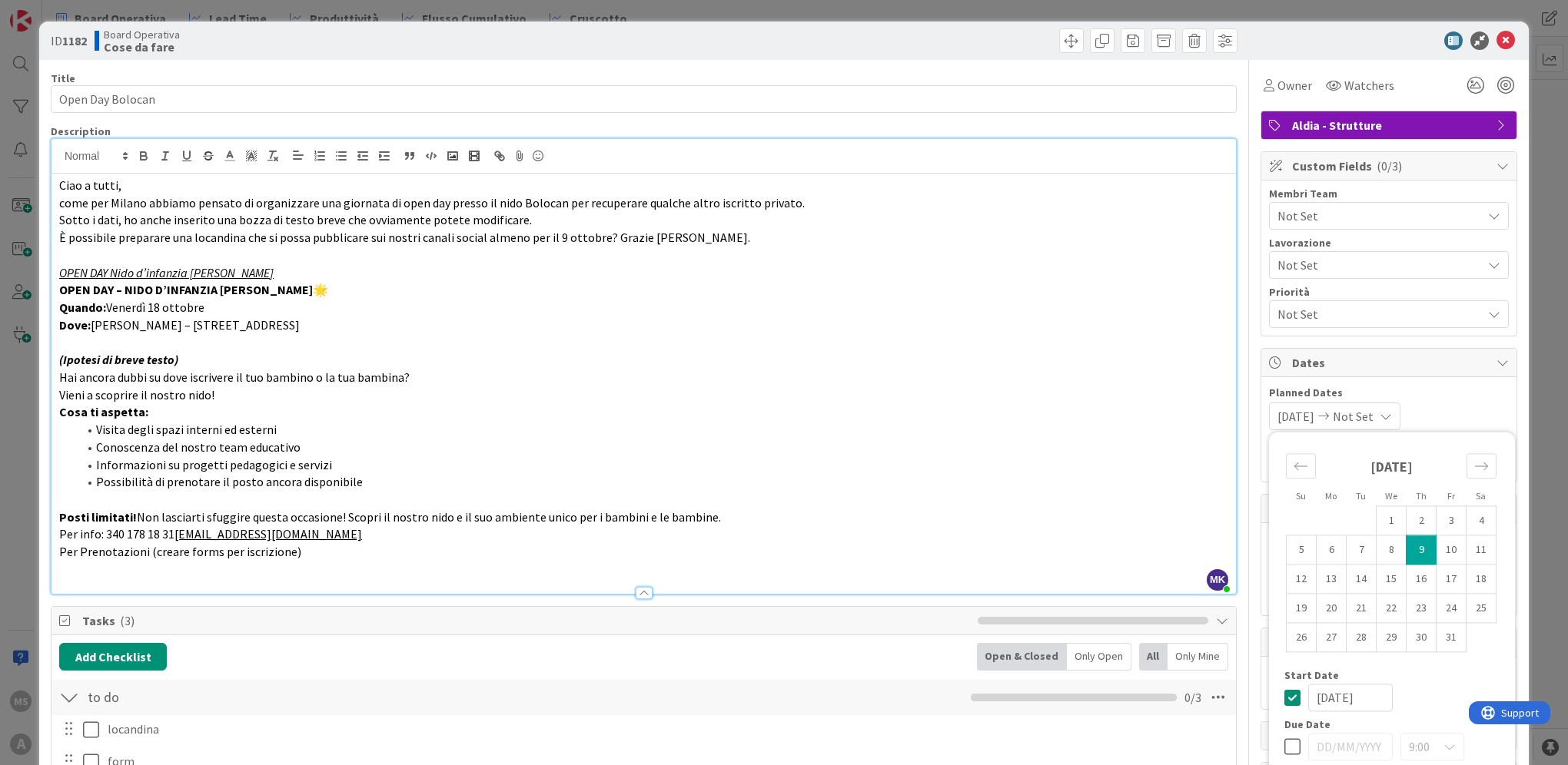
click at [1285, 694] on icon at bounding box center [1292, 697] width 16 height 18
click at [1285, 738] on icon at bounding box center [1292, 746] width 16 height 18
click at [1413, 541] on td "9" at bounding box center [1422, 550] width 30 height 29
type input "[DATE]"
click at [1447, 398] on span "Planned Dates" at bounding box center [1388, 392] width 240 height 16
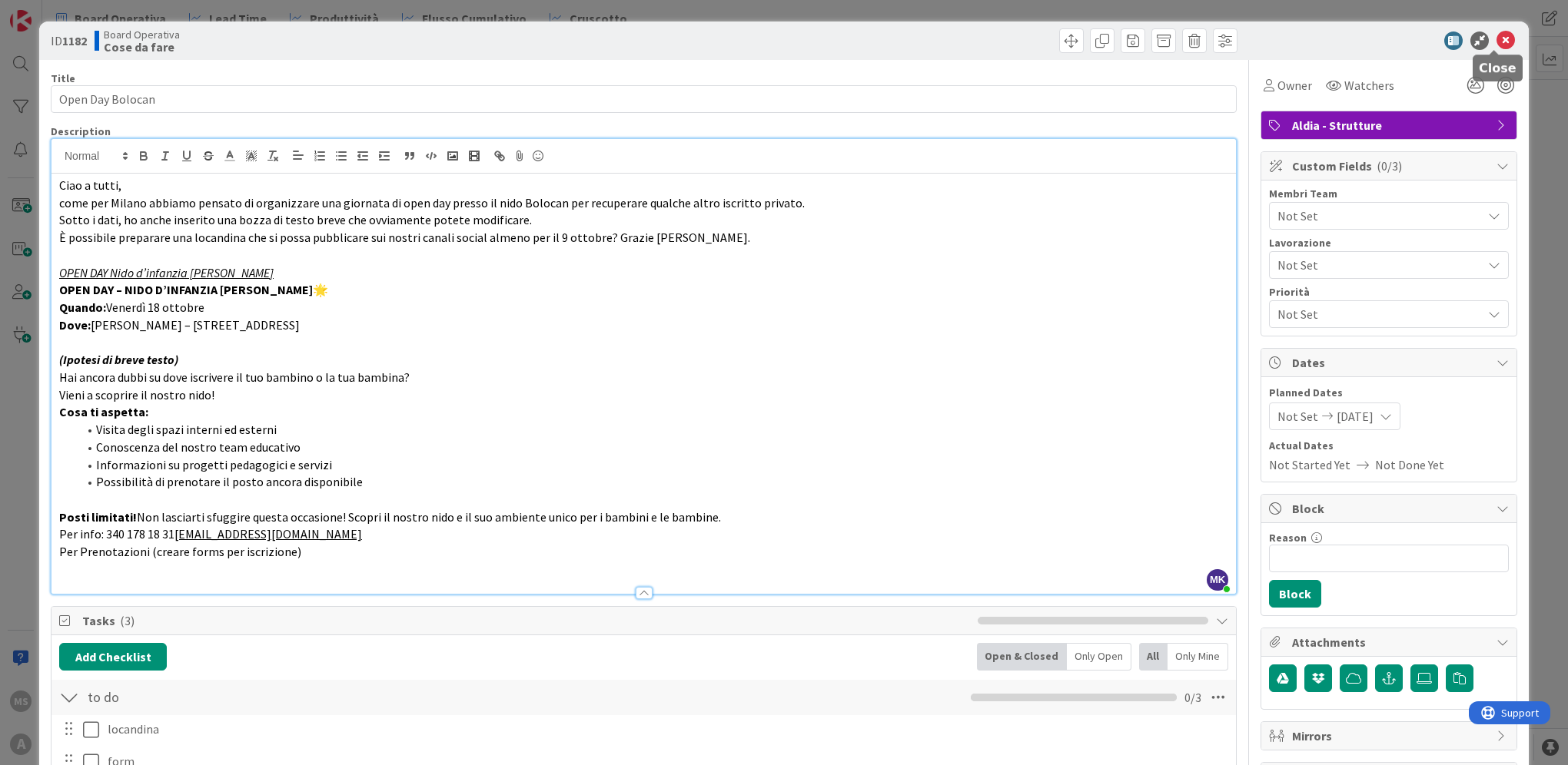
click at [1496, 31] on icon at bounding box center [1504, 40] width 18 height 18
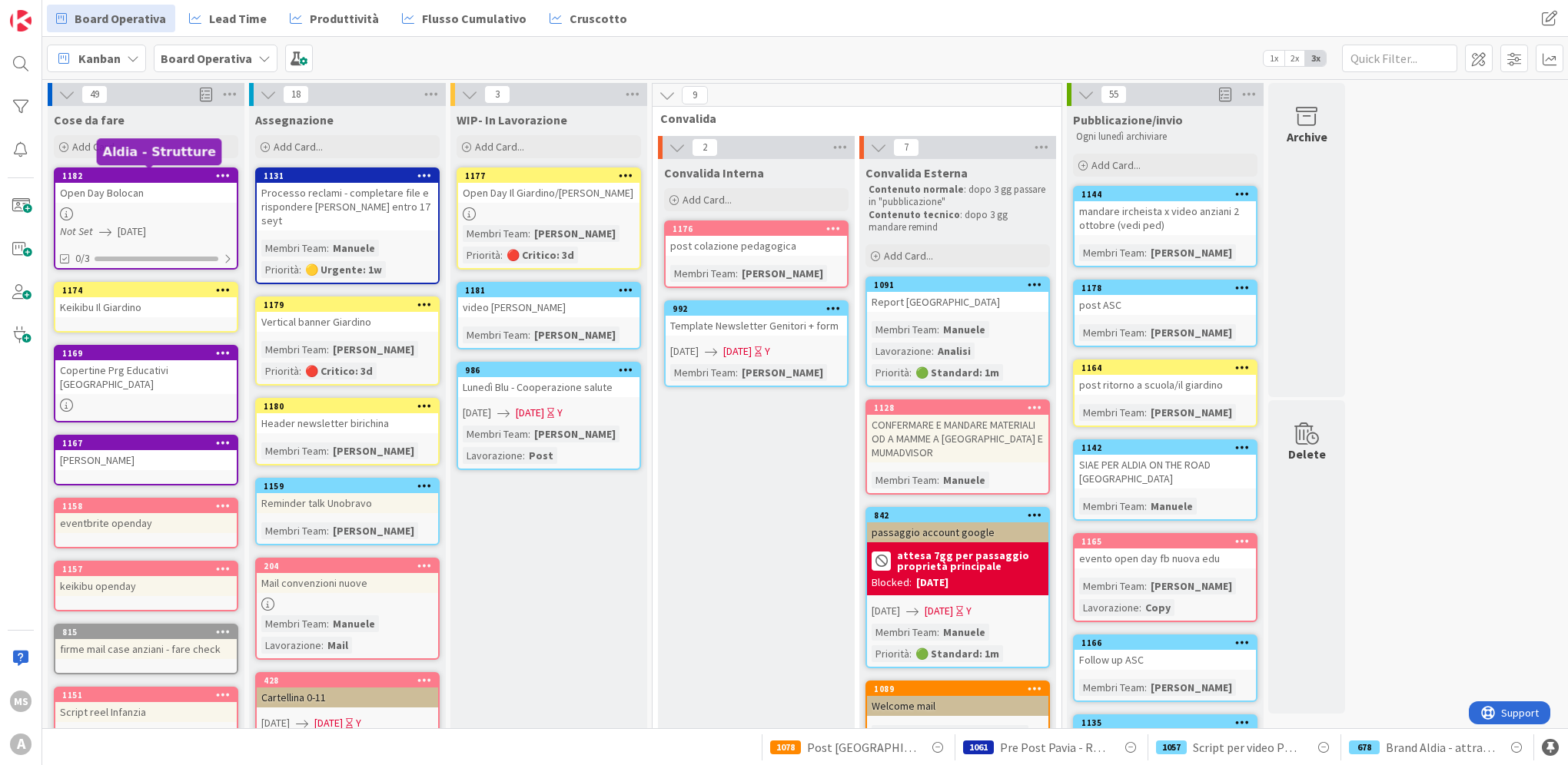
click at [144, 171] on div "1182" at bounding box center [150, 175] width 174 height 10
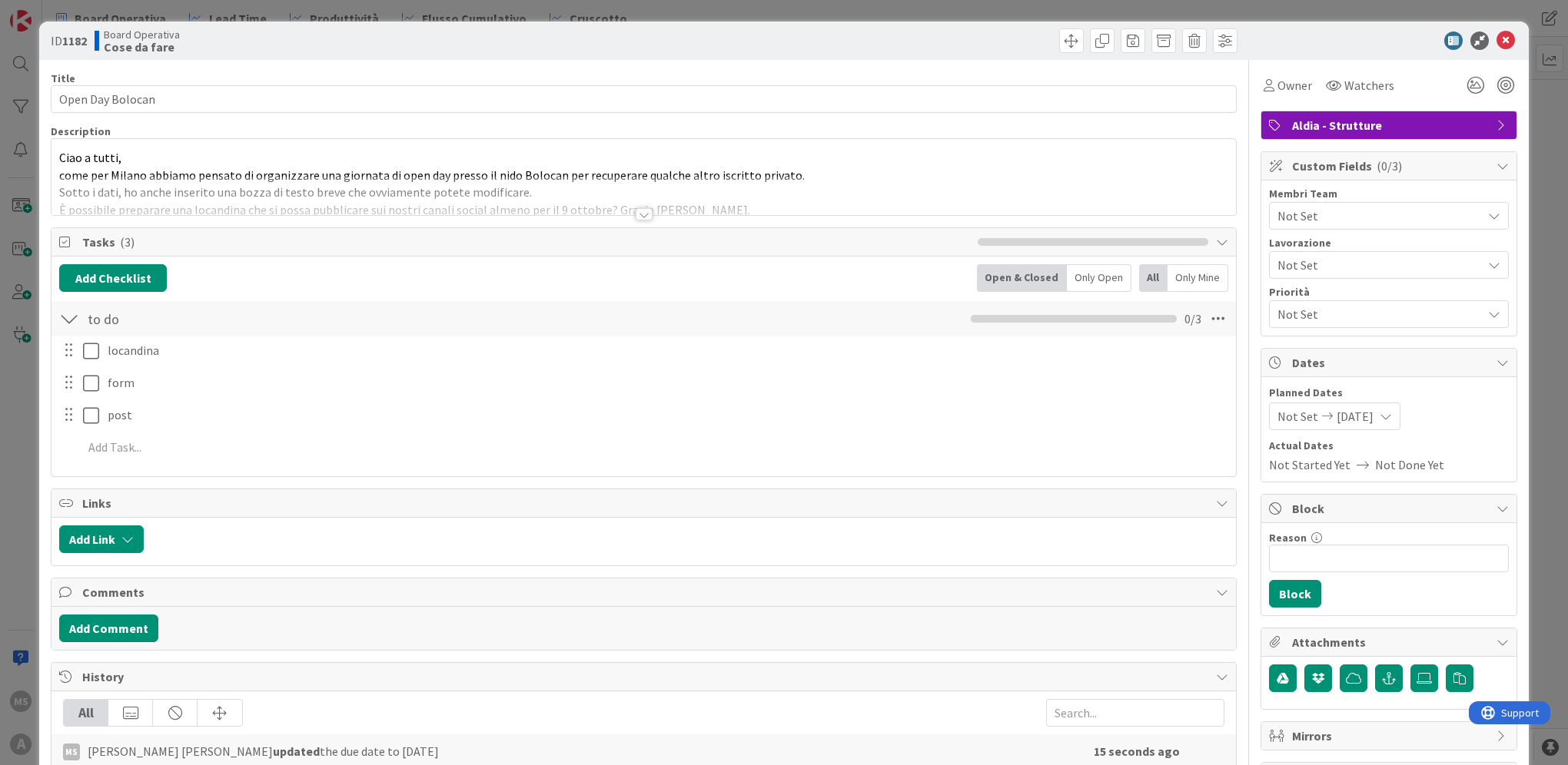
click at [669, 213] on div at bounding box center [643, 195] width 1184 height 39
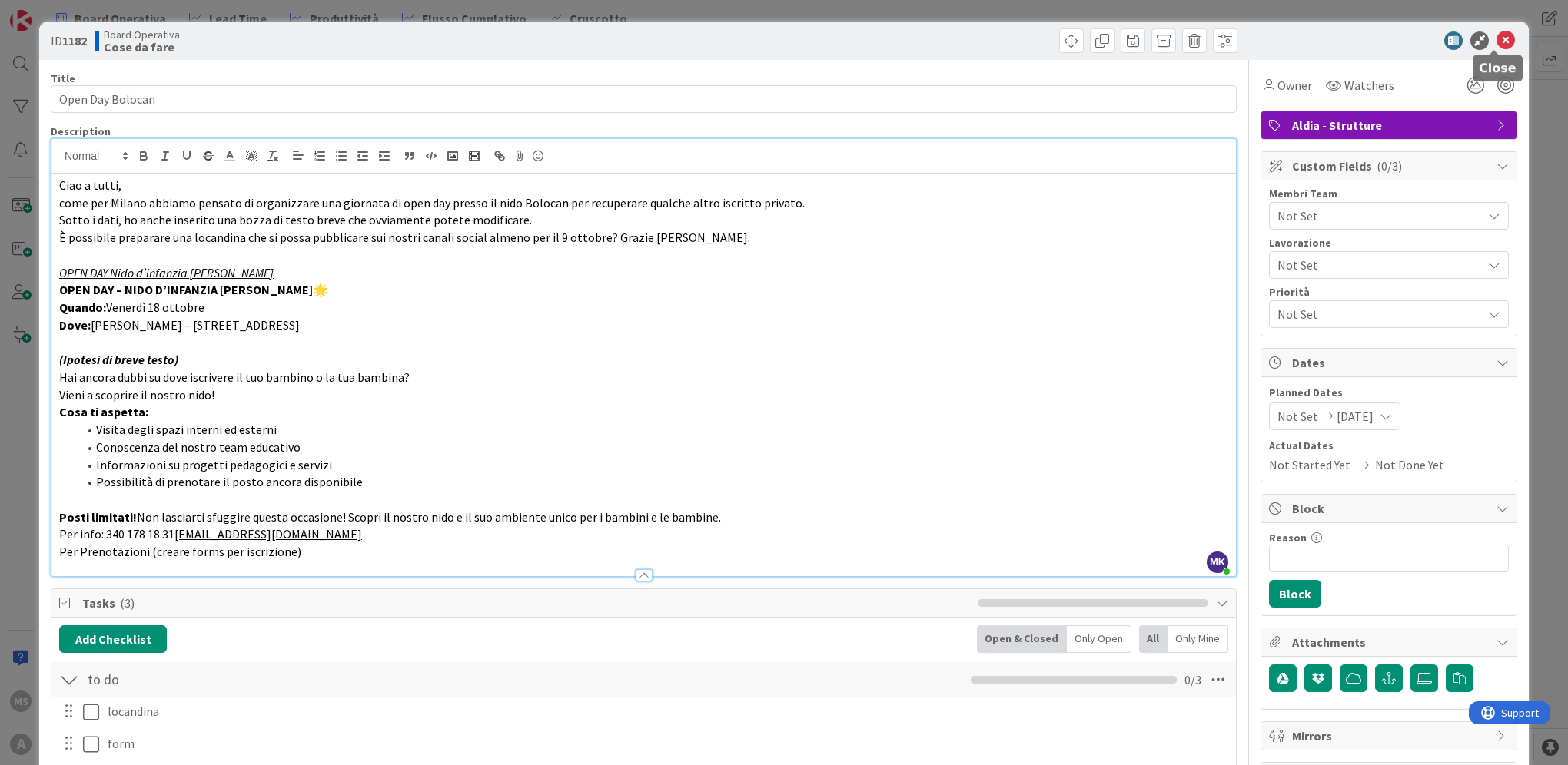
click at [1501, 46] on icon at bounding box center [1504, 40] width 18 height 18
